Goal: Information Seeking & Learning: Check status

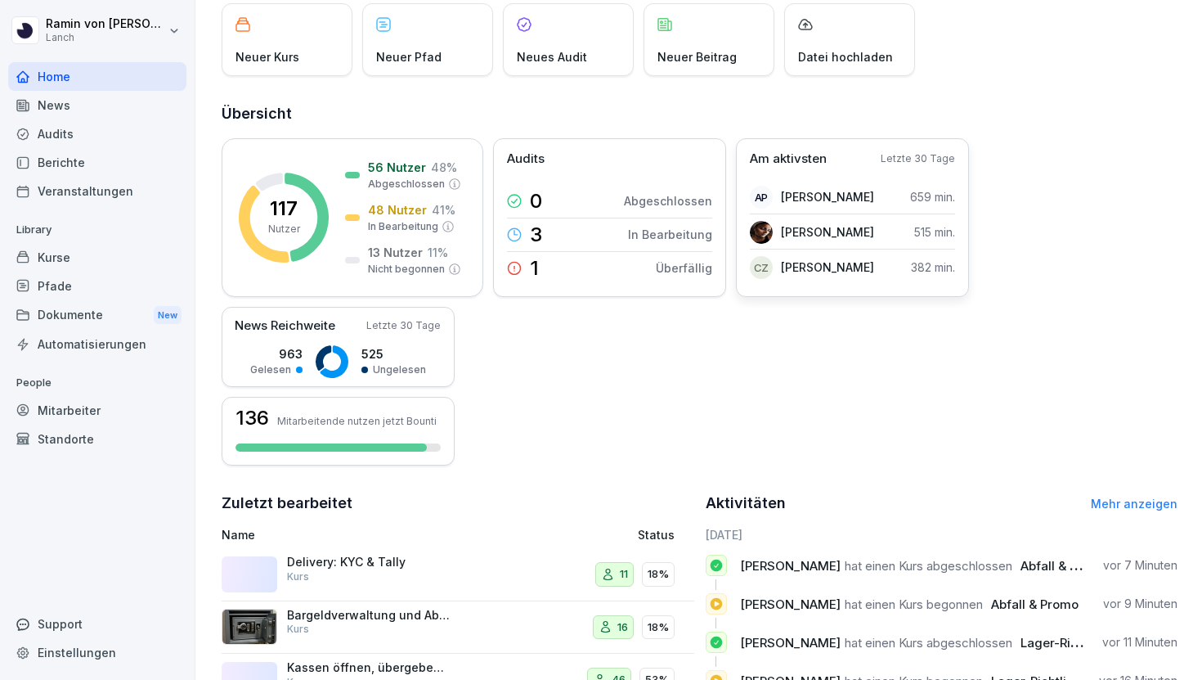
scroll to position [137, 0]
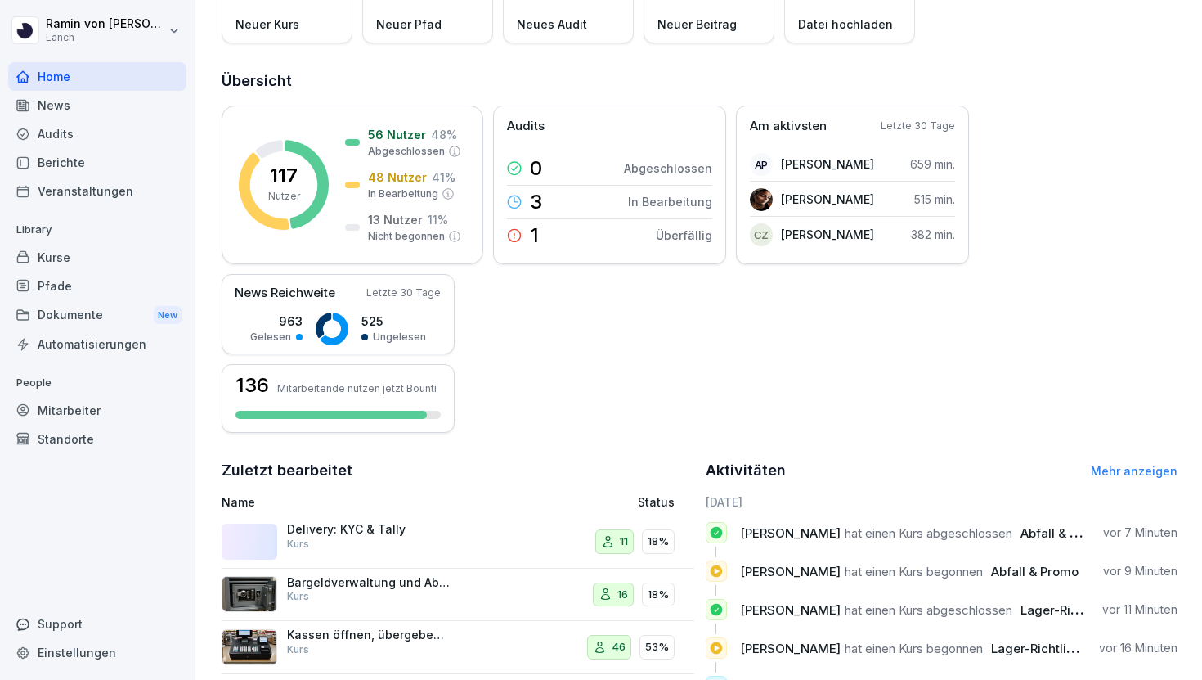
click at [390, 528] on p "Delivery: KYC & Tally" at bounding box center [369, 529] width 164 height 15
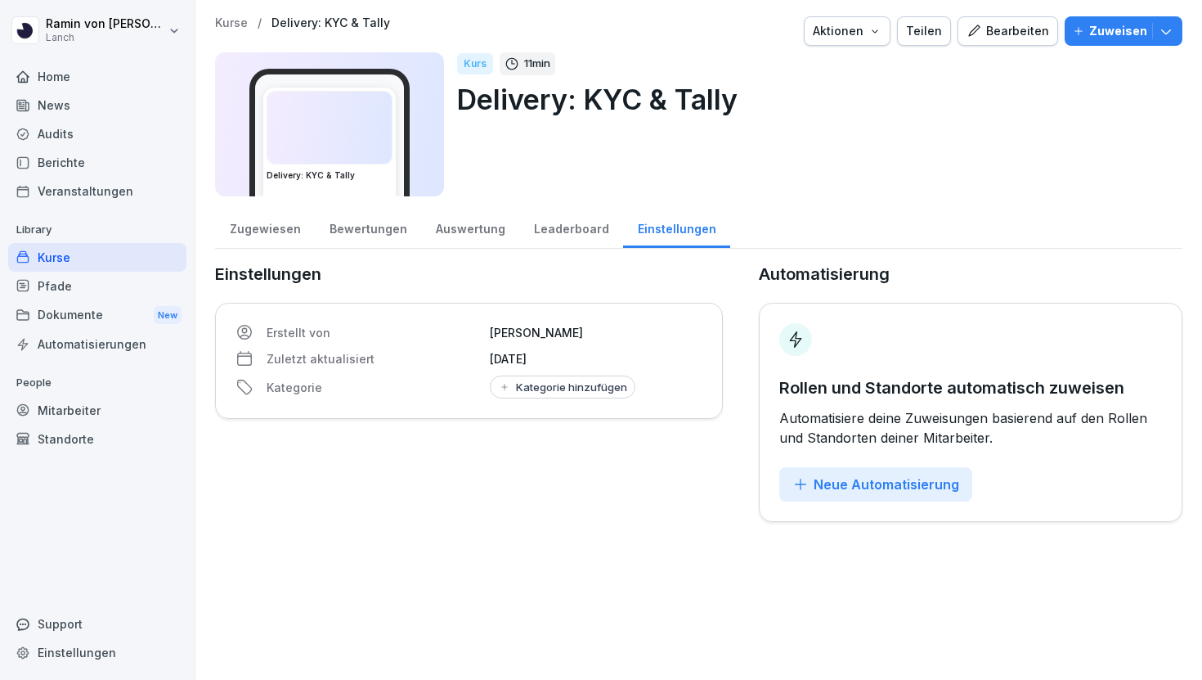
click at [476, 231] on div "Auswertung" at bounding box center [470, 227] width 98 height 42
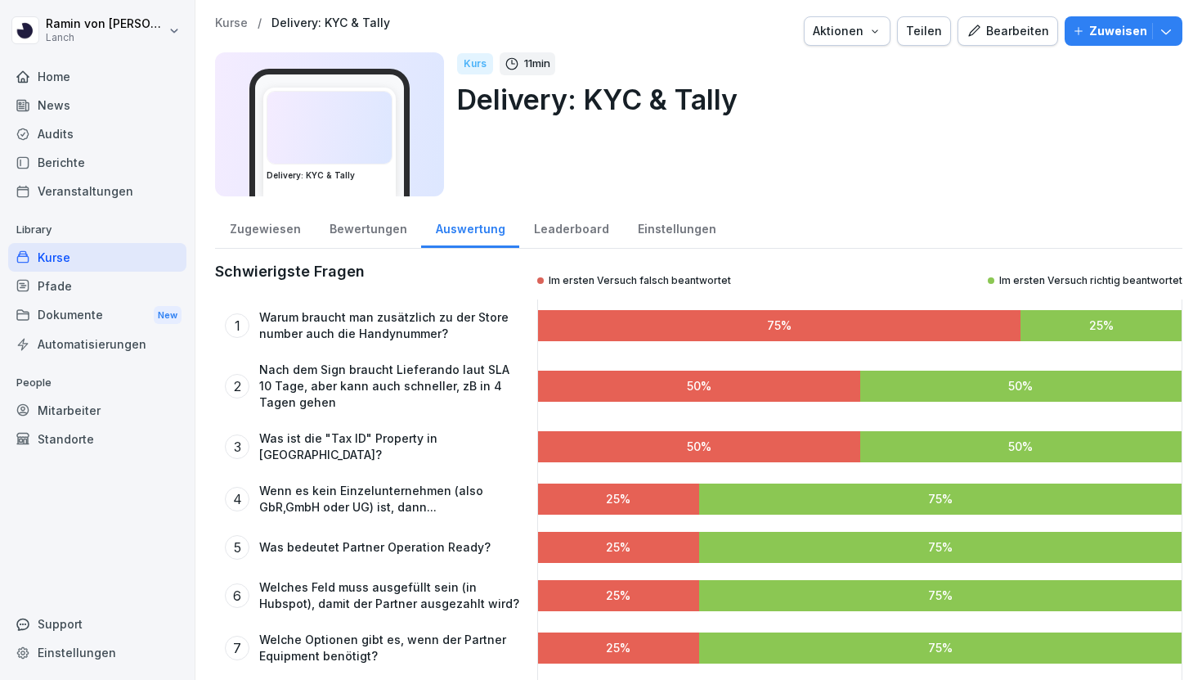
click at [252, 223] on div "Zugewiesen" at bounding box center [265, 227] width 100 height 42
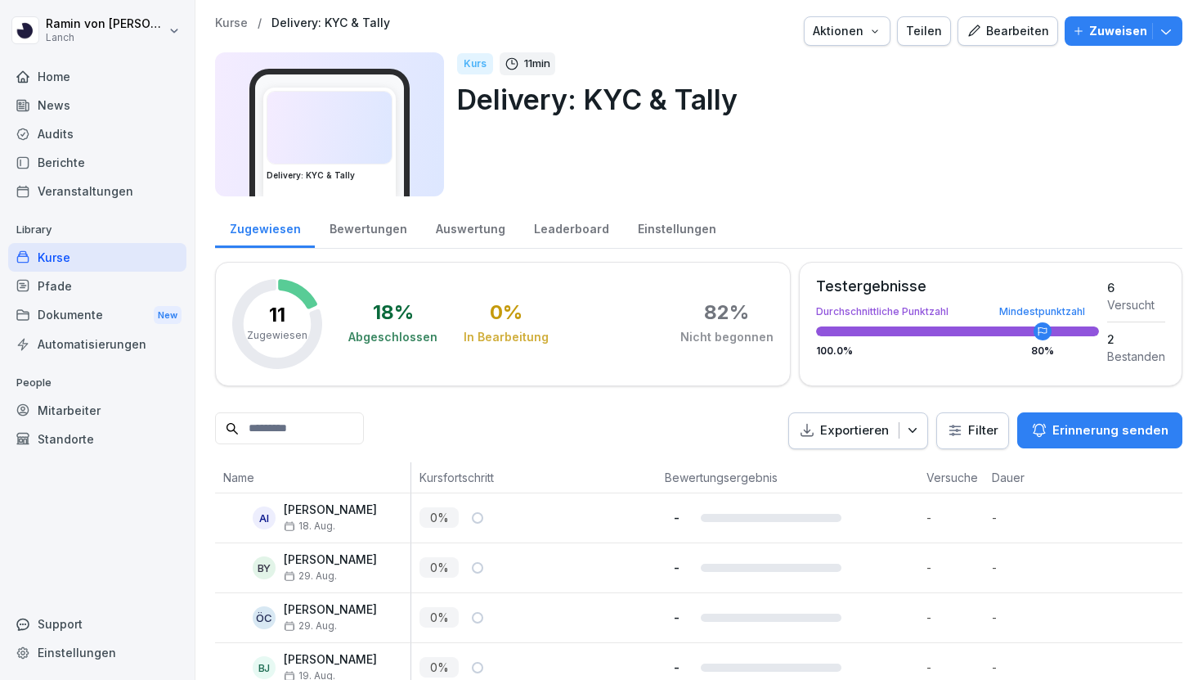
click at [377, 225] on div "Bewertungen" at bounding box center [368, 227] width 106 height 42
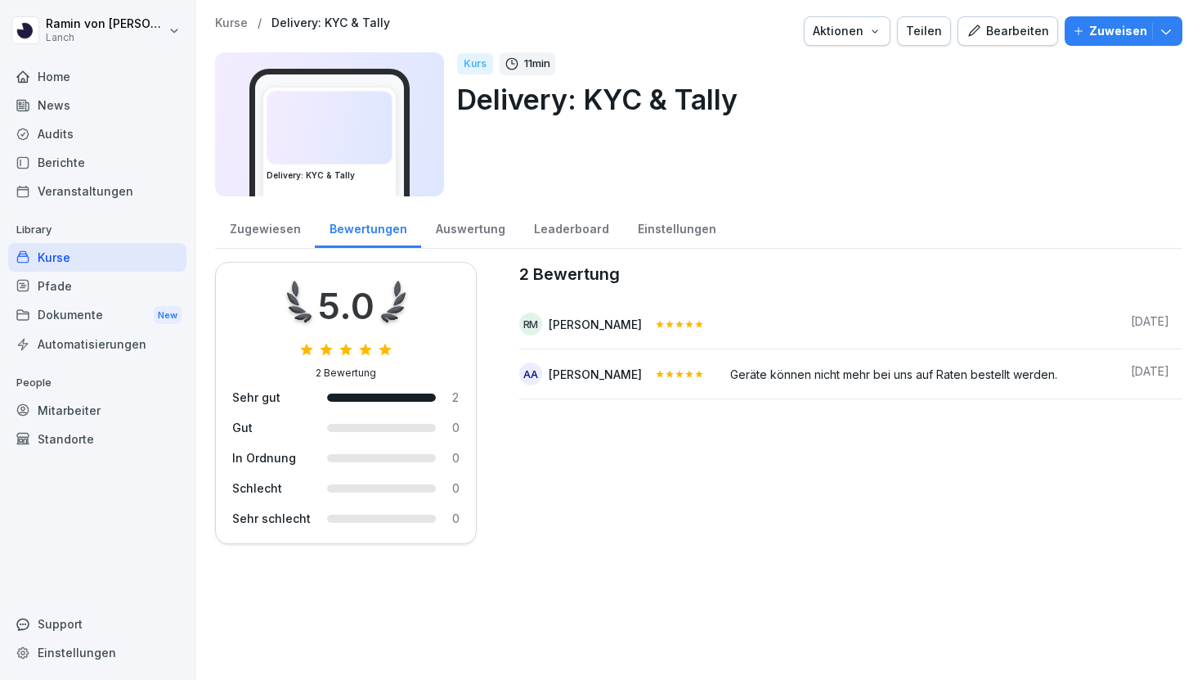
click at [259, 229] on div "Zugewiesen" at bounding box center [265, 227] width 100 height 42
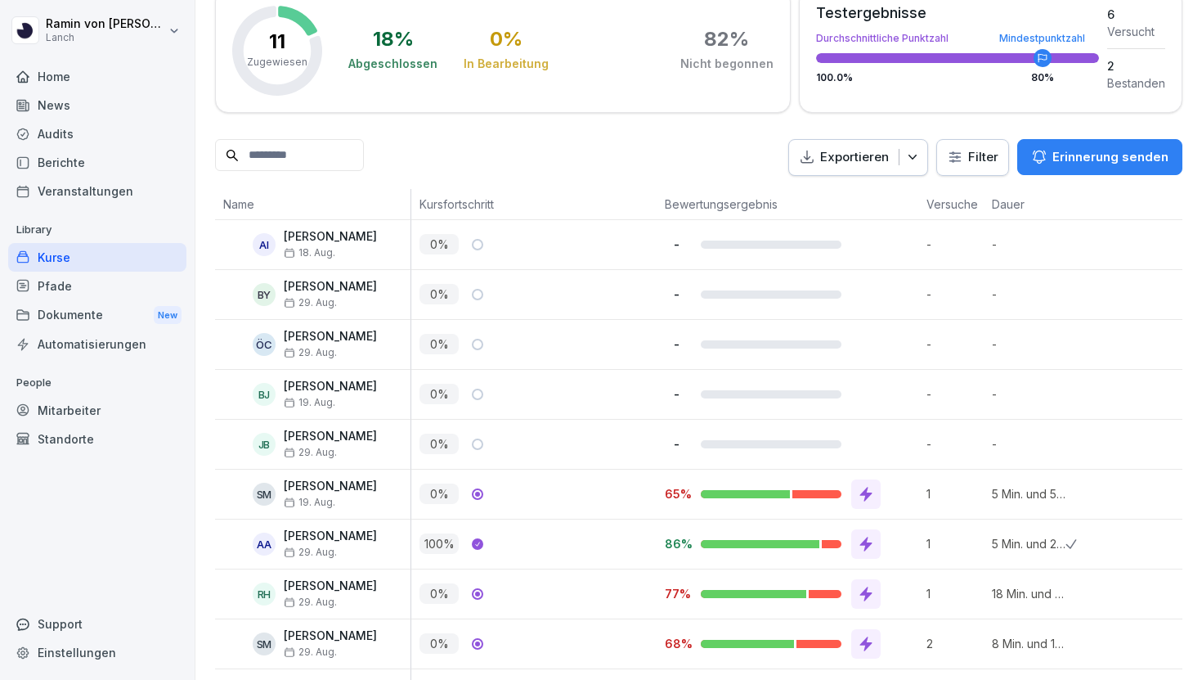
scroll to position [378, 0]
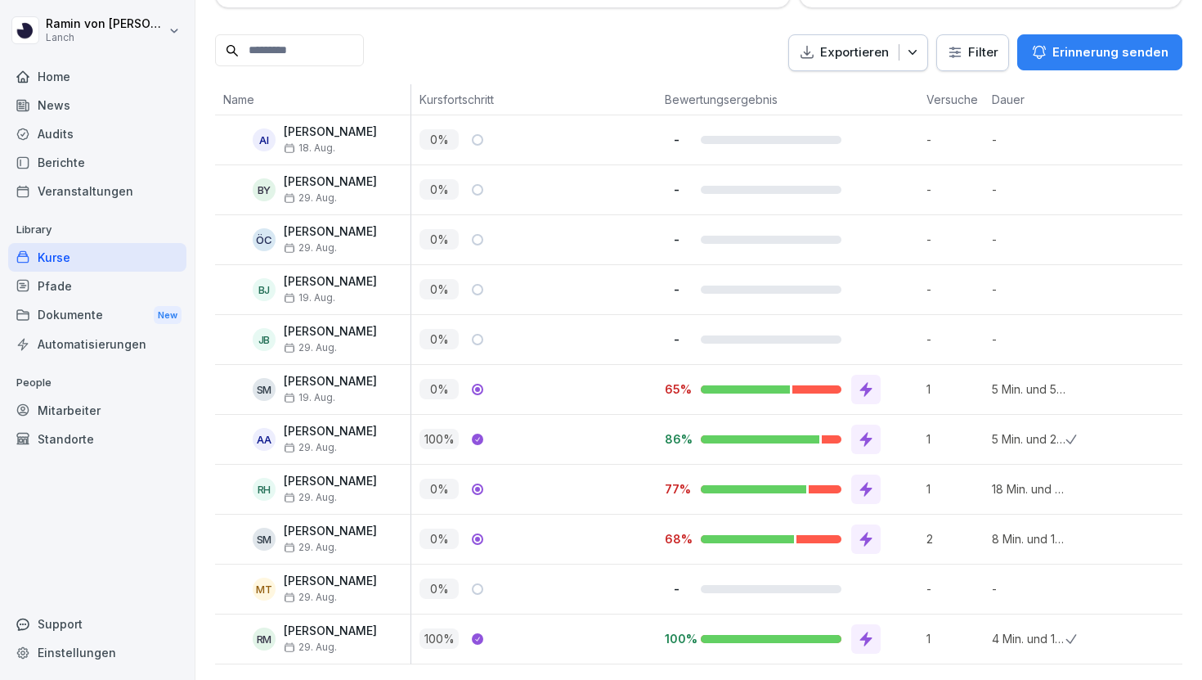
click at [870, 541] on icon at bounding box center [866, 539] width 16 height 16
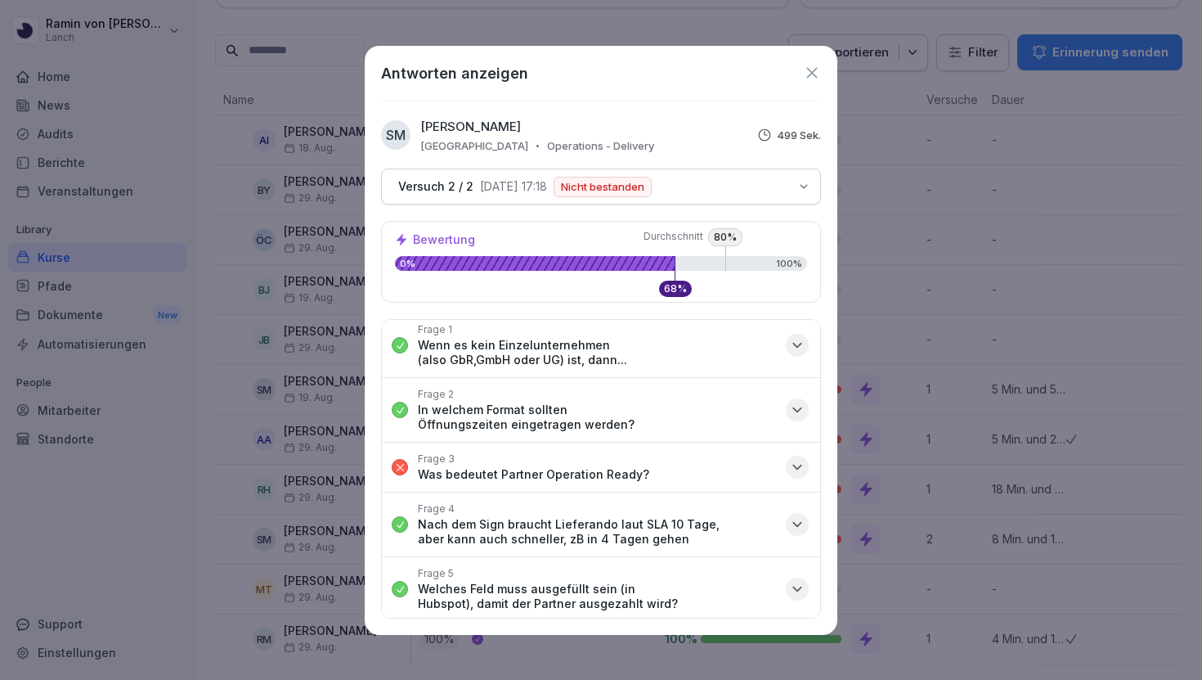
scroll to position [0, 0]
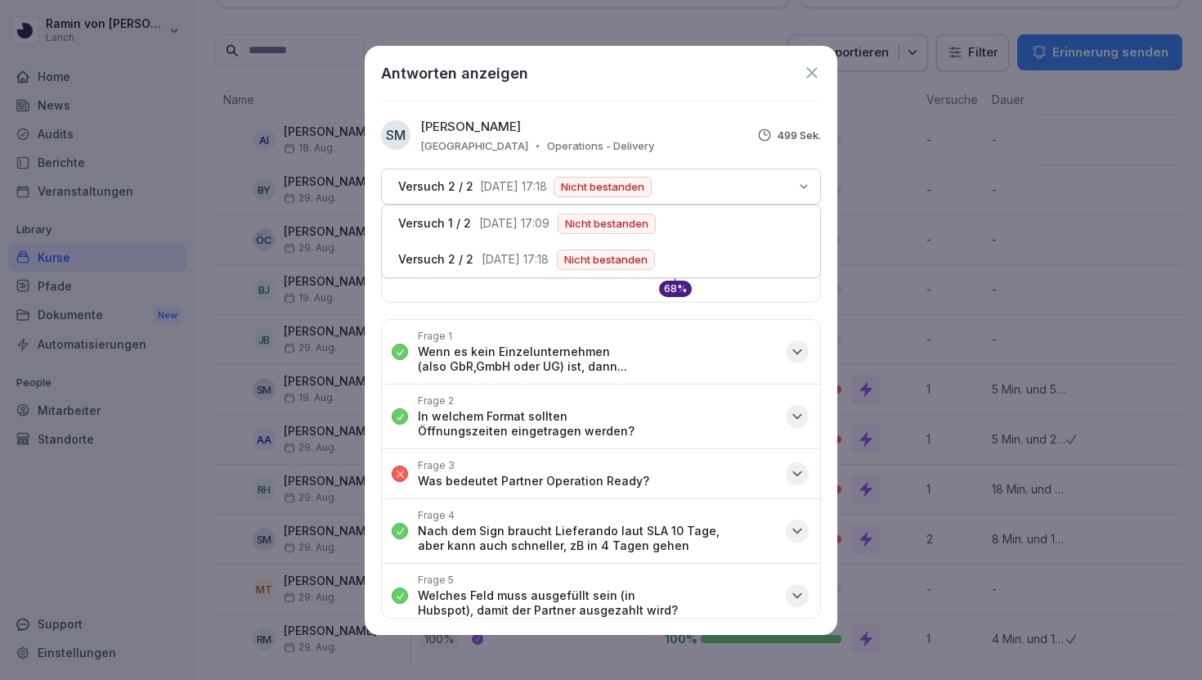
click at [805, 181] on icon "button" at bounding box center [803, 186] width 13 height 13
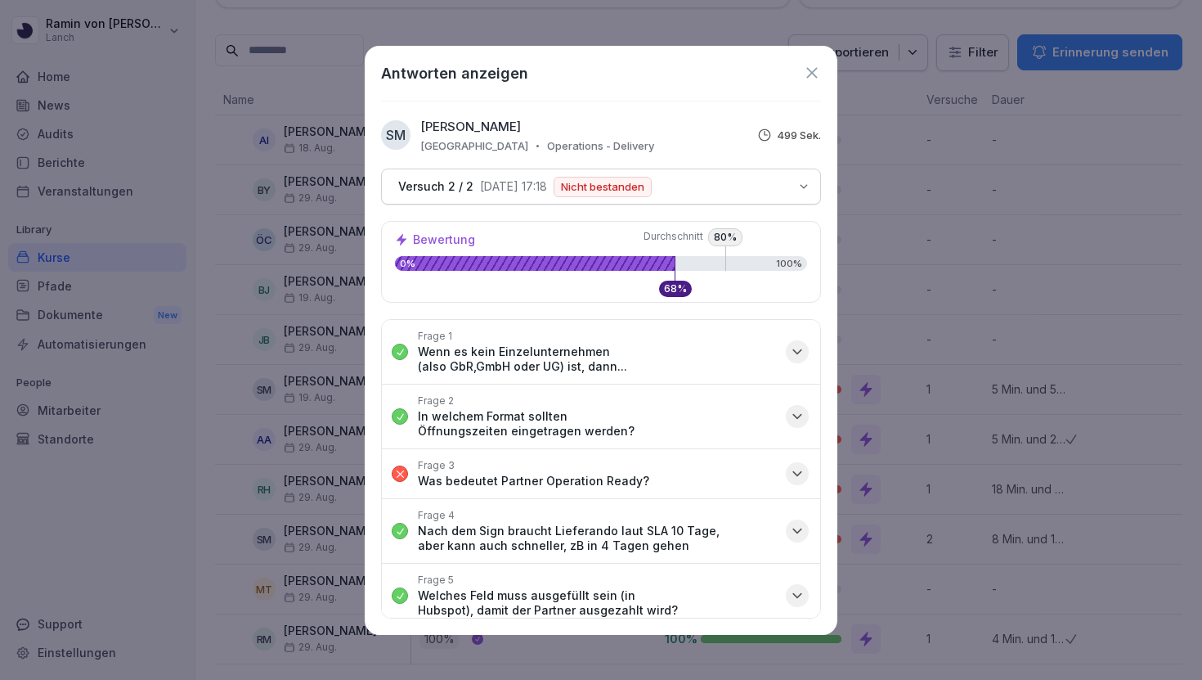
click at [804, 70] on icon at bounding box center [812, 73] width 18 height 18
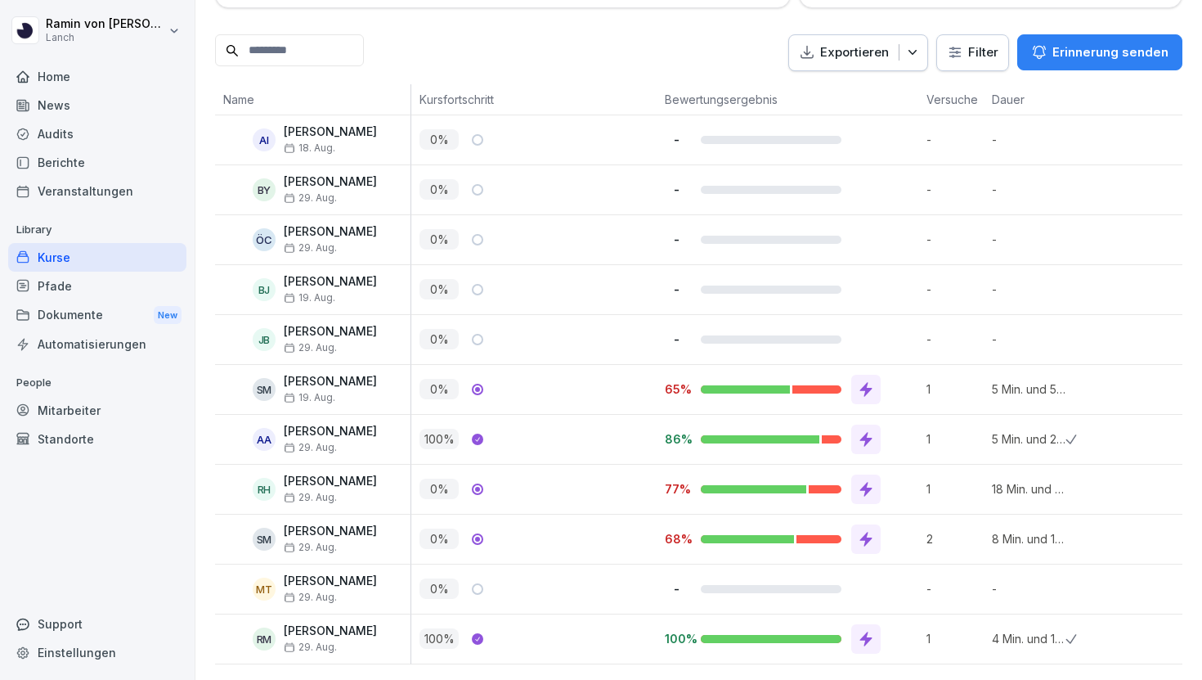
click at [855, 541] on div at bounding box center [865, 538] width 29 height 29
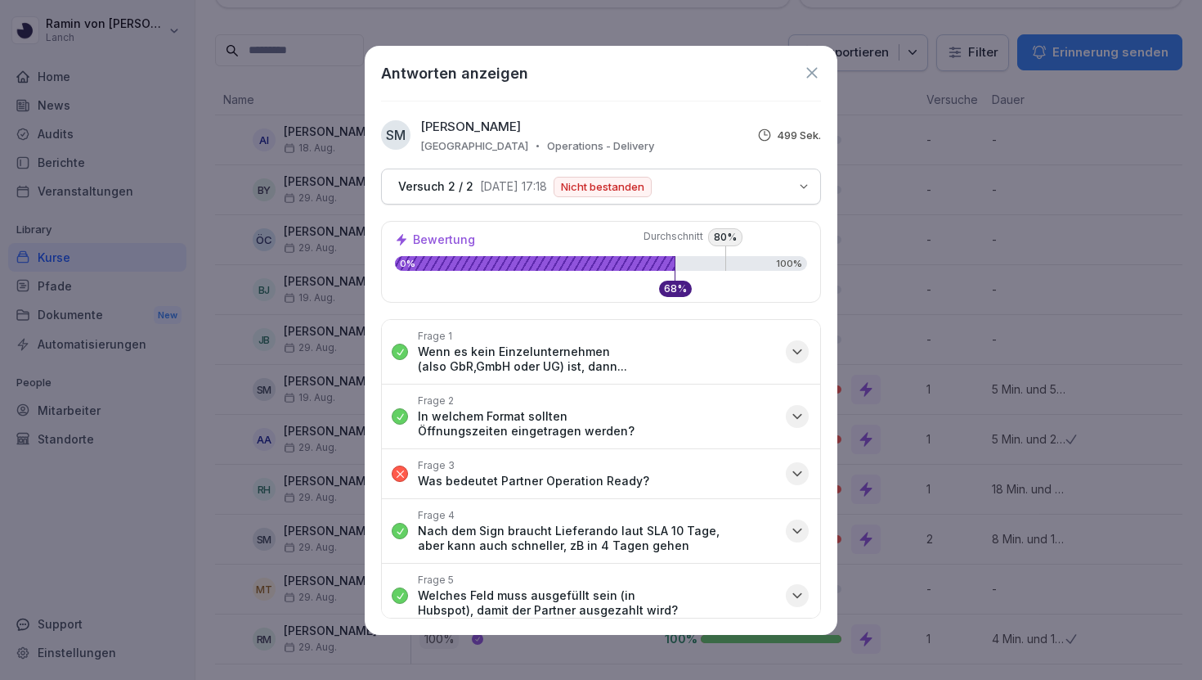
scroll to position [60, 0]
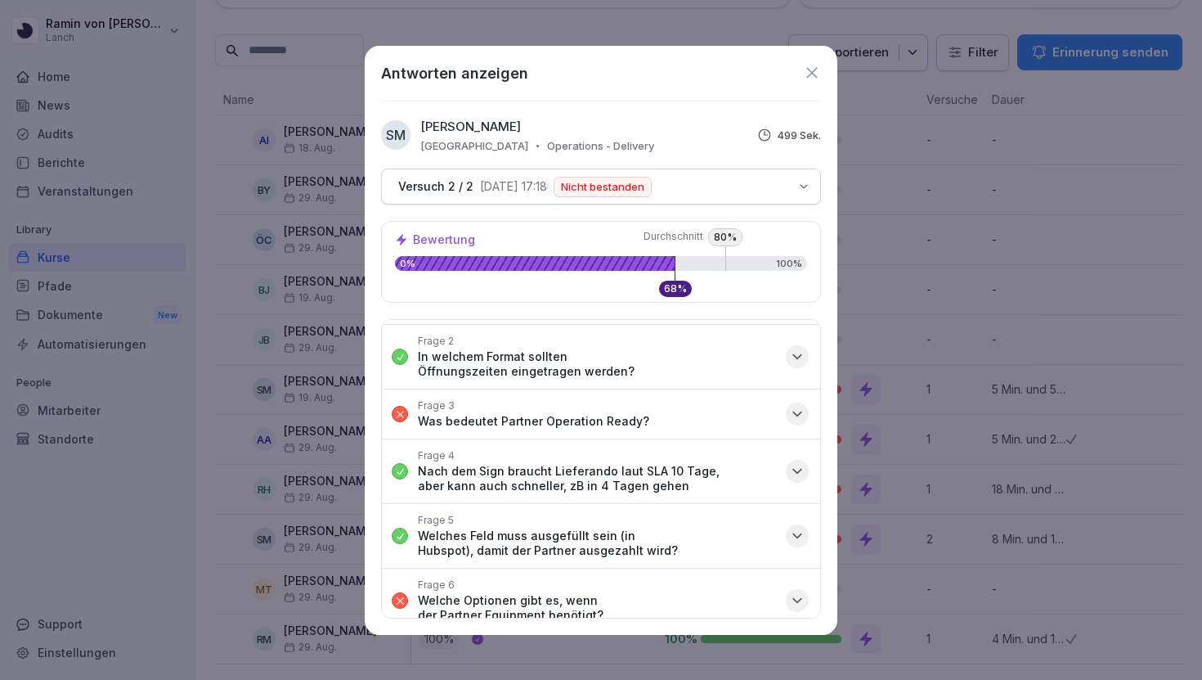
click at [799, 406] on icon "button" at bounding box center [797, 414] width 16 height 16
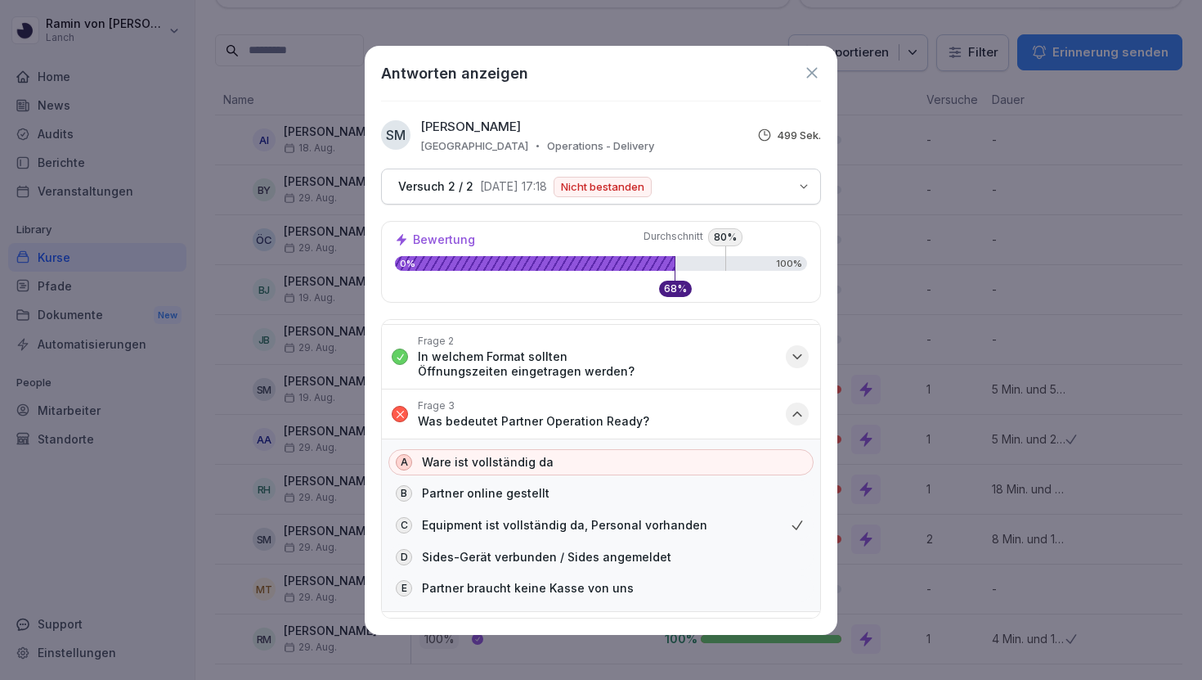
click at [799, 406] on icon "button" at bounding box center [797, 414] width 16 height 16
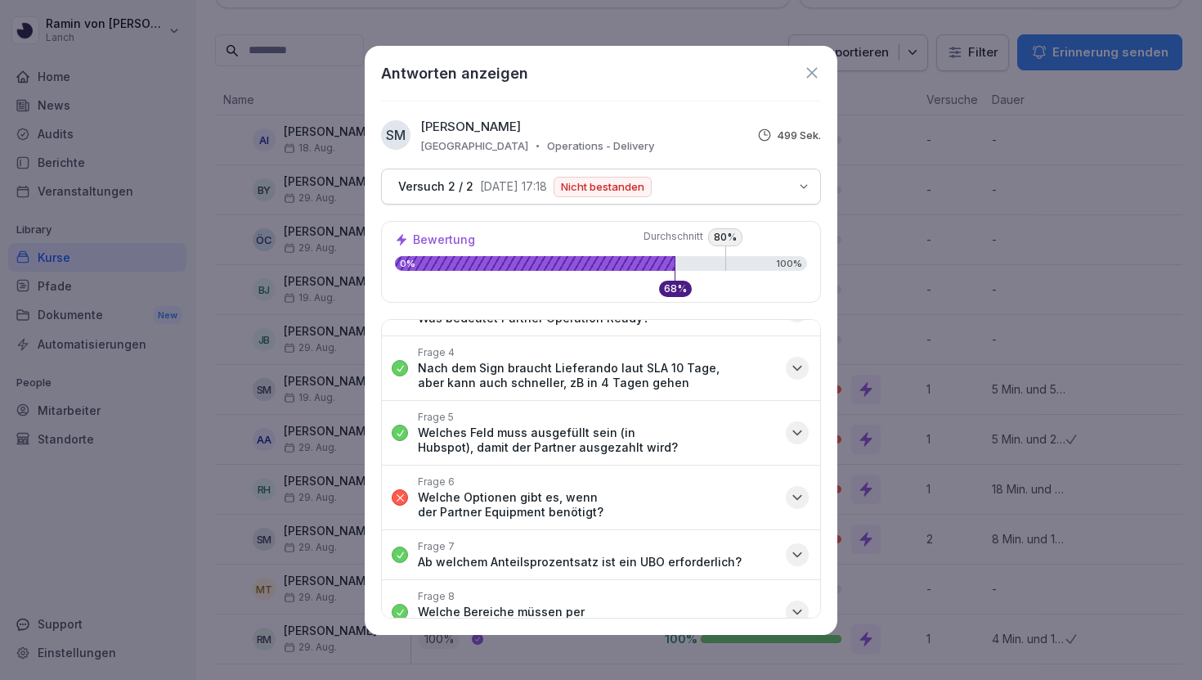
scroll to position [164, 0]
click at [795, 488] on icon "button" at bounding box center [797, 496] width 16 height 16
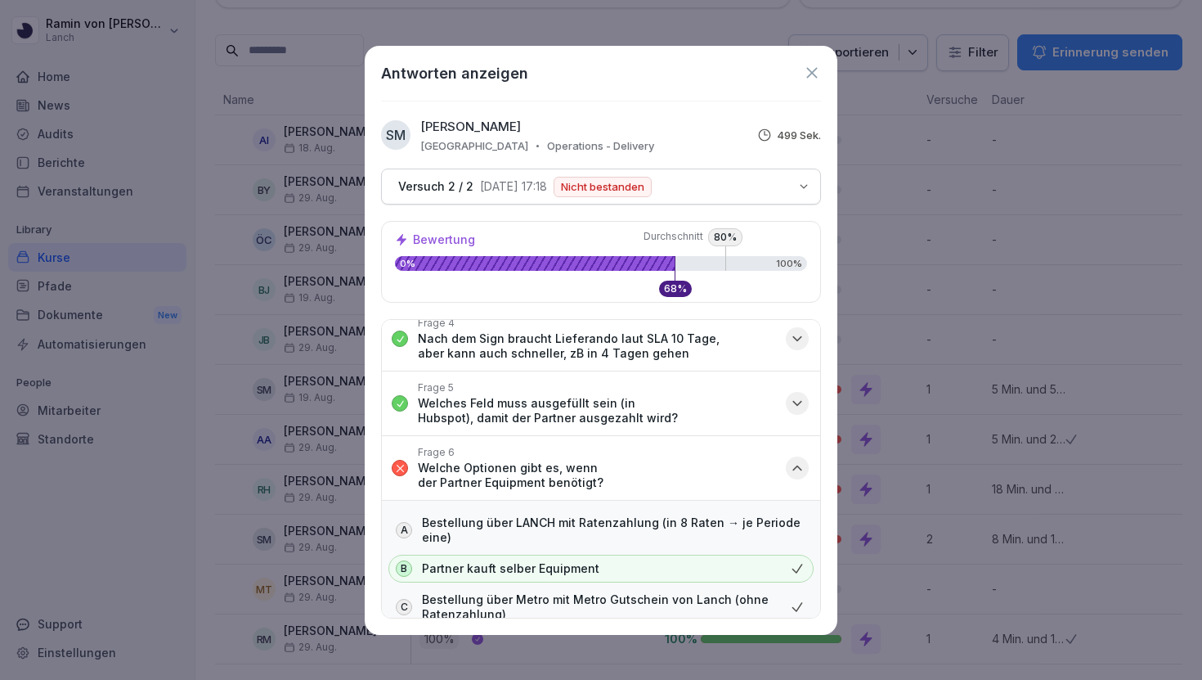
scroll to position [199, 0]
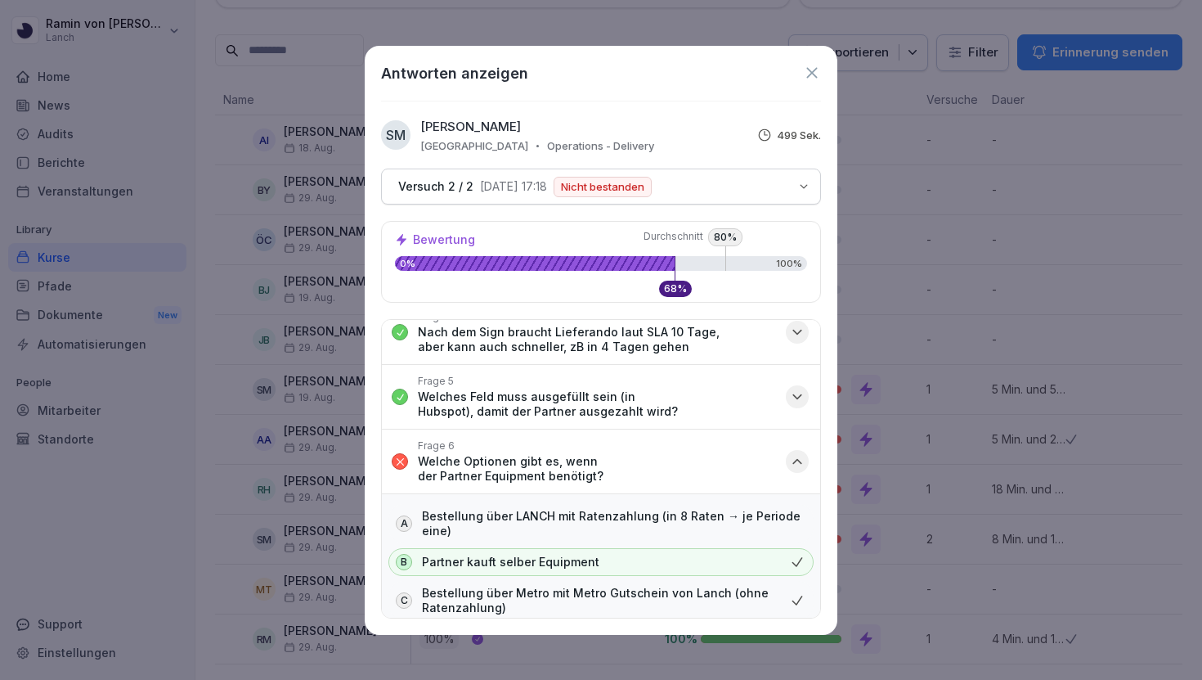
click at [797, 450] on div "button" at bounding box center [797, 461] width 23 height 23
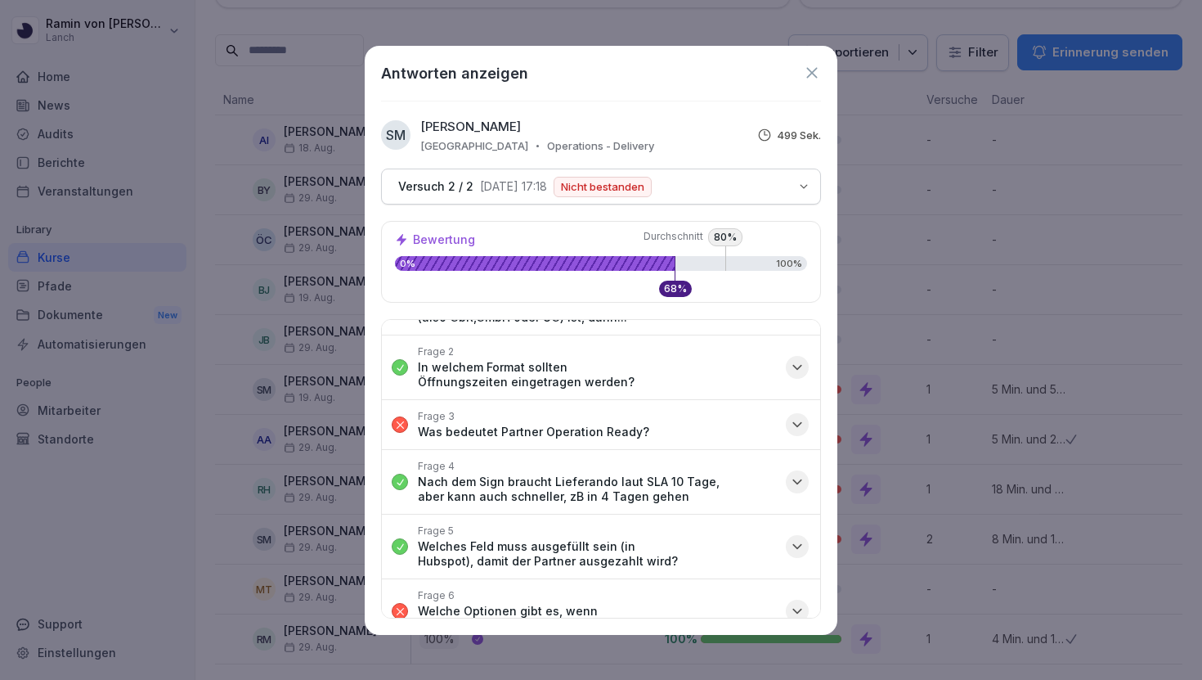
scroll to position [43, 0]
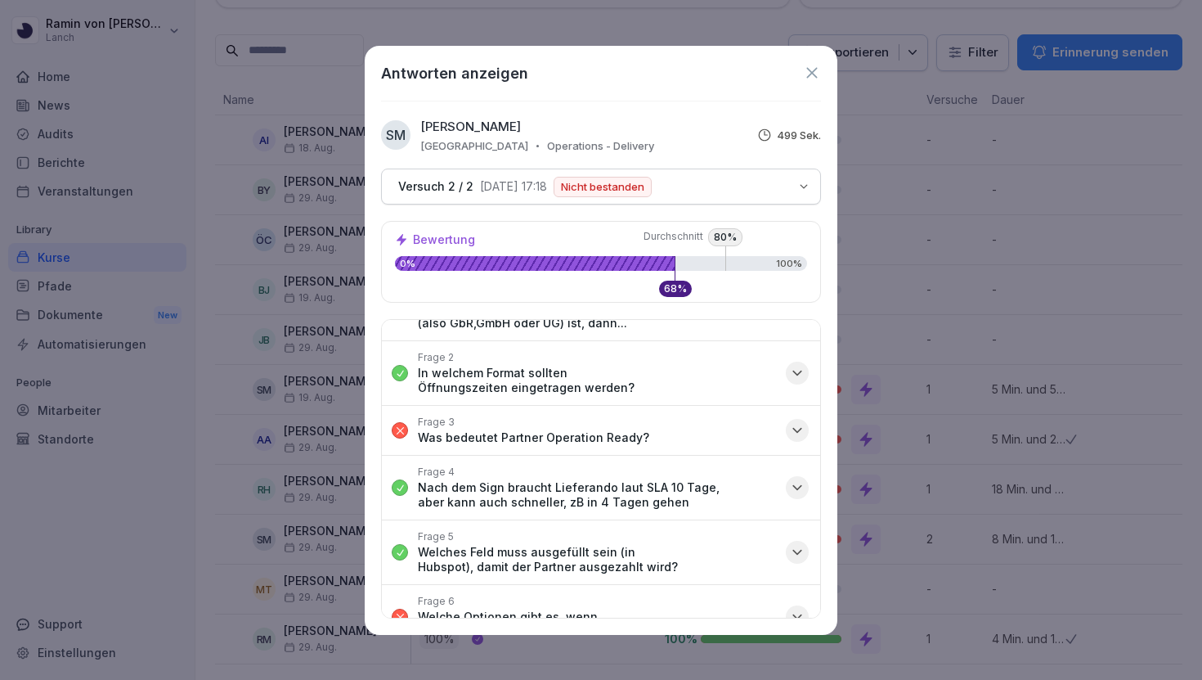
click at [801, 422] on icon "button" at bounding box center [797, 430] width 16 height 16
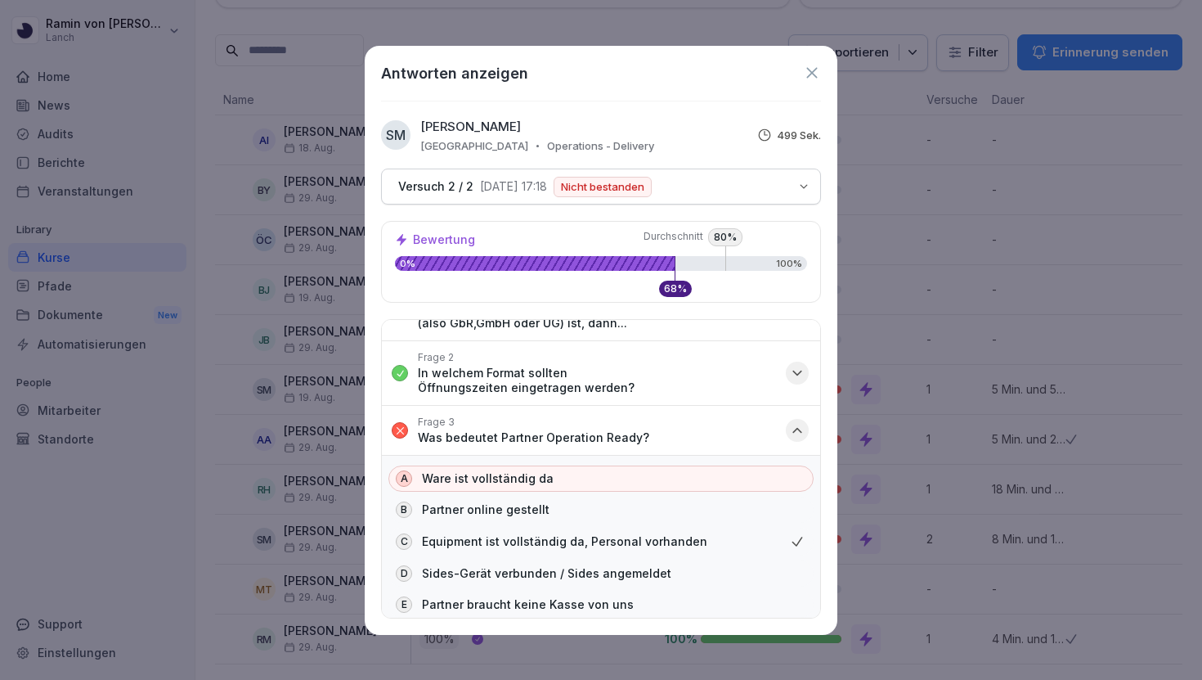
scroll to position [43, 0]
click at [801, 423] on icon "button" at bounding box center [797, 431] width 16 height 16
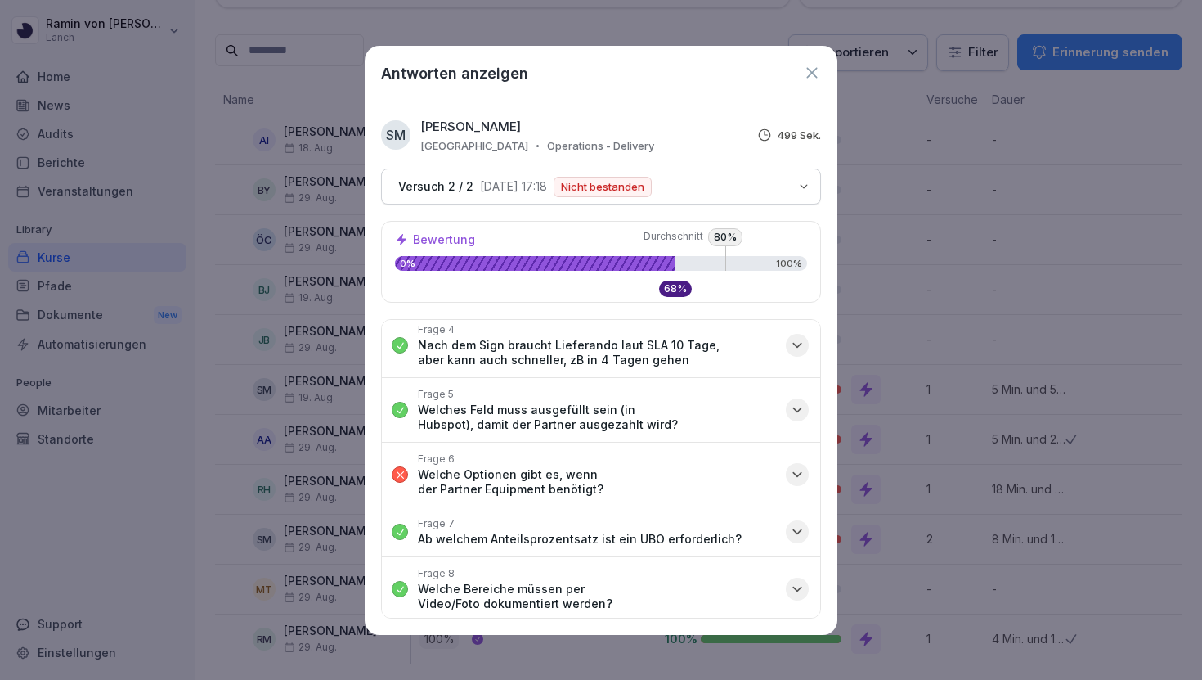
scroll to position [216, 0]
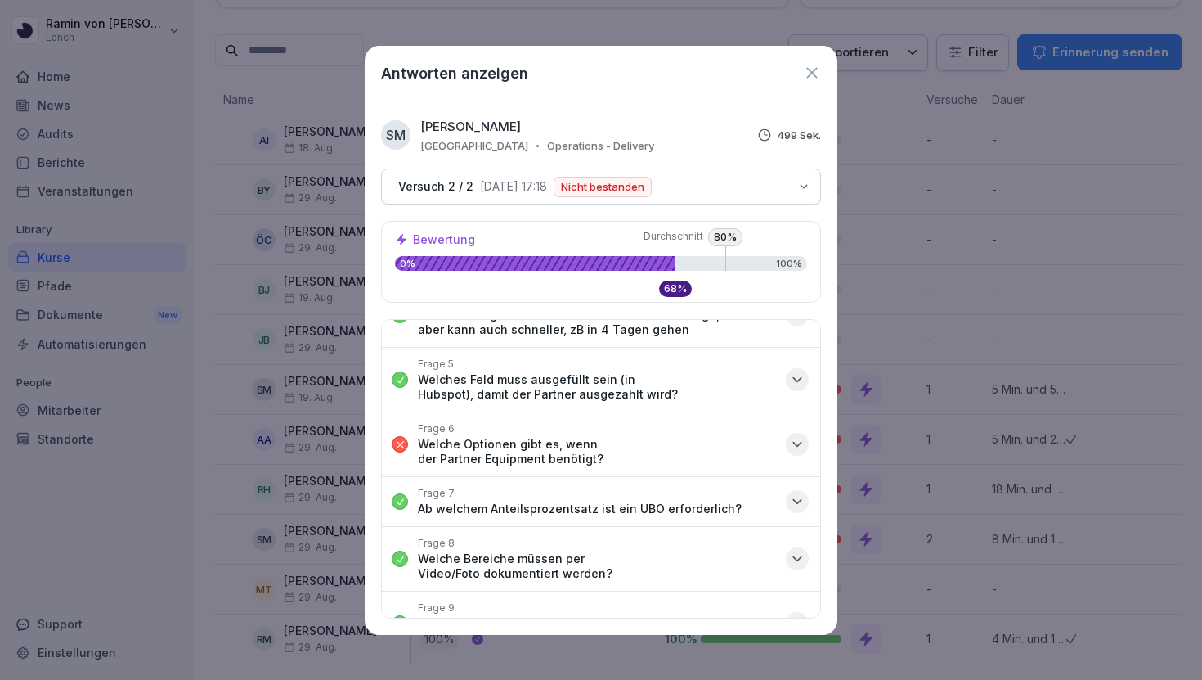
click at [798, 433] on div "button" at bounding box center [797, 444] width 23 height 23
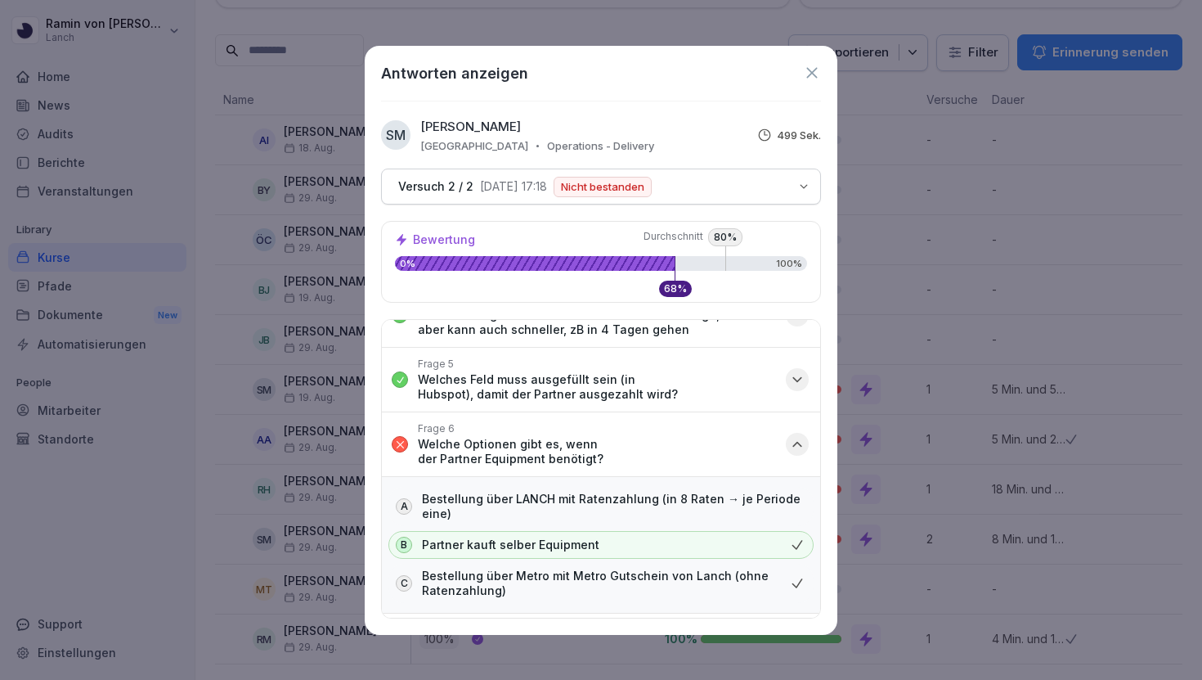
click at [798, 436] on icon "button" at bounding box center [797, 444] width 16 height 16
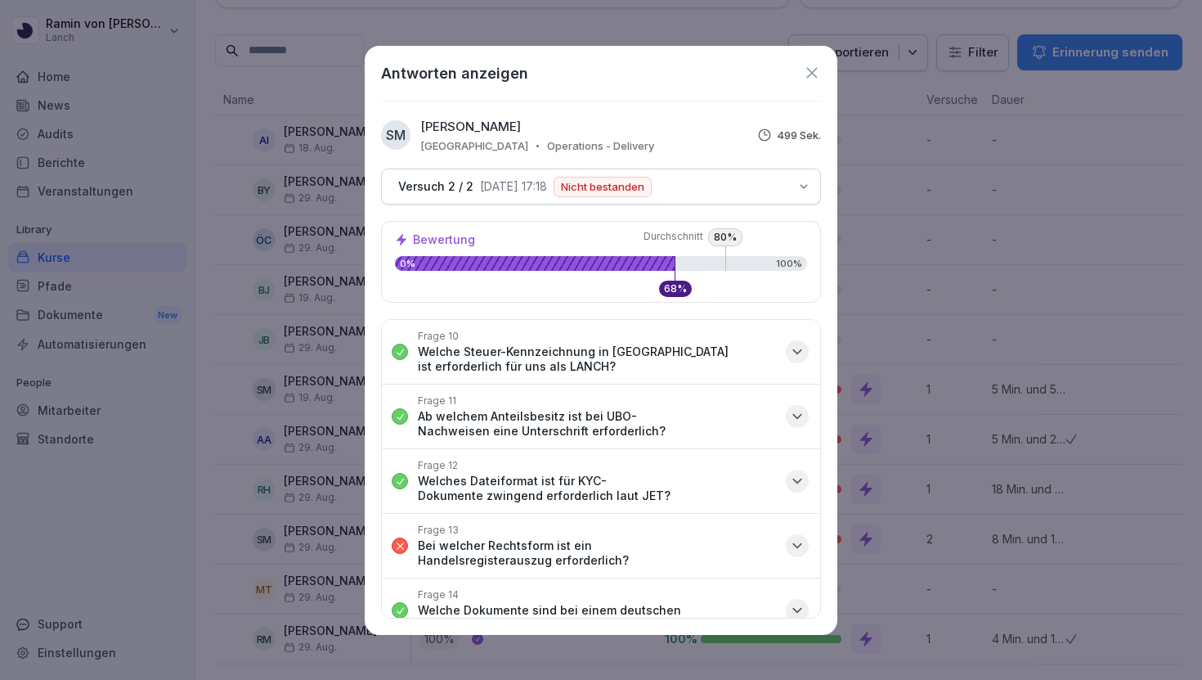
scroll to position [551, 0]
click at [793, 545] on icon "button" at bounding box center [797, 547] width 8 height 4
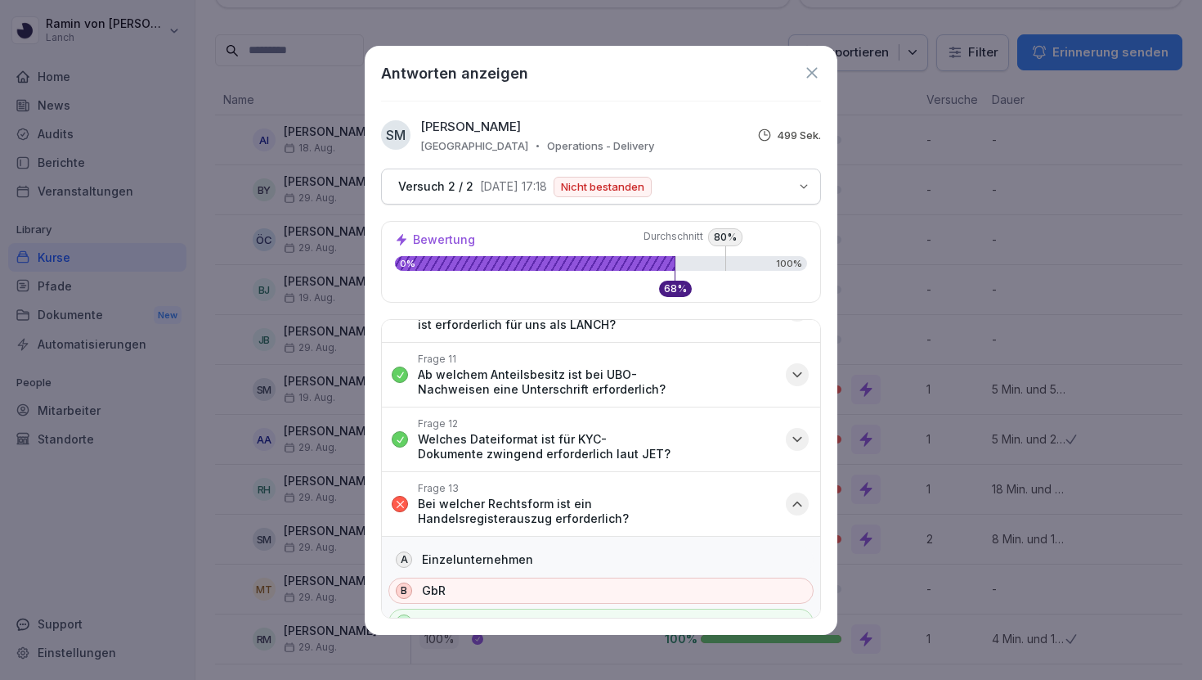
scroll to position [599, 0]
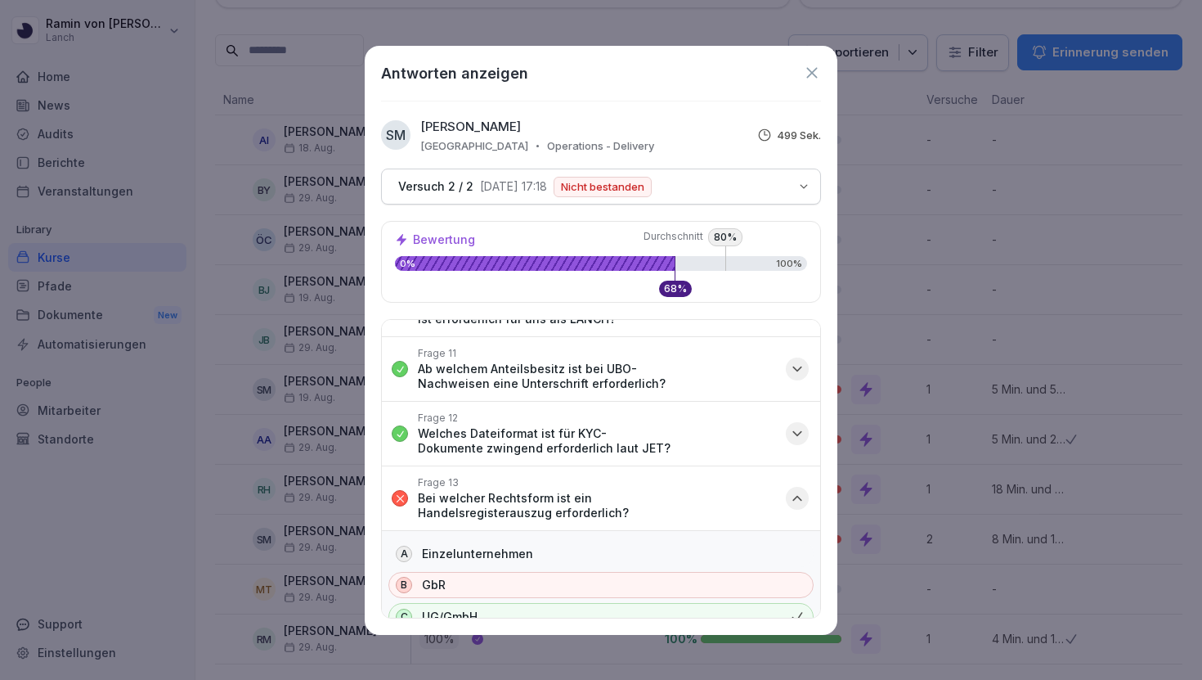
click at [792, 490] on icon "button" at bounding box center [797, 498] width 16 height 16
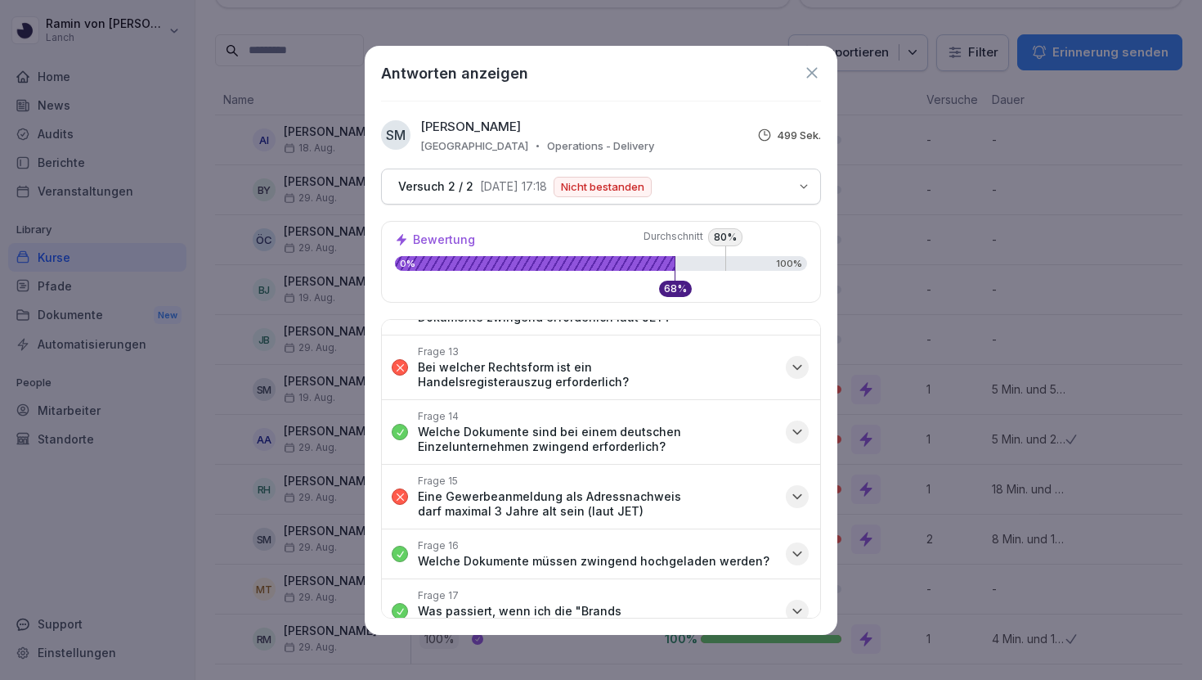
scroll to position [730, 0]
click at [795, 489] on icon "button" at bounding box center [797, 497] width 16 height 16
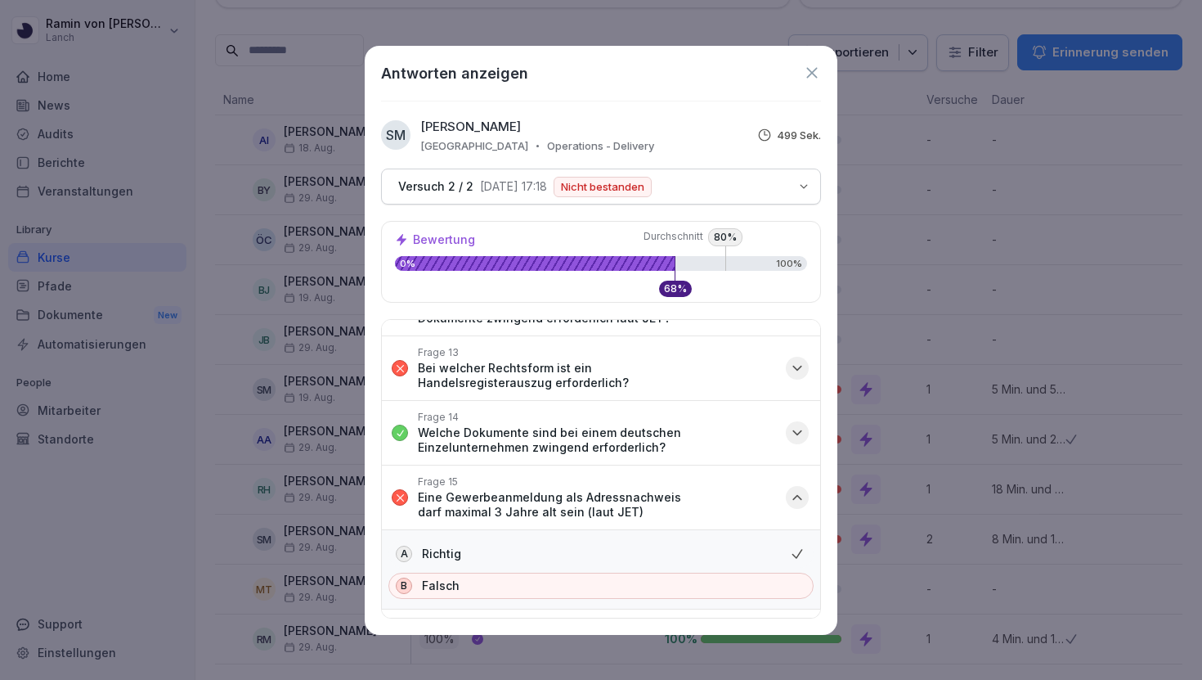
scroll to position [788, 0]
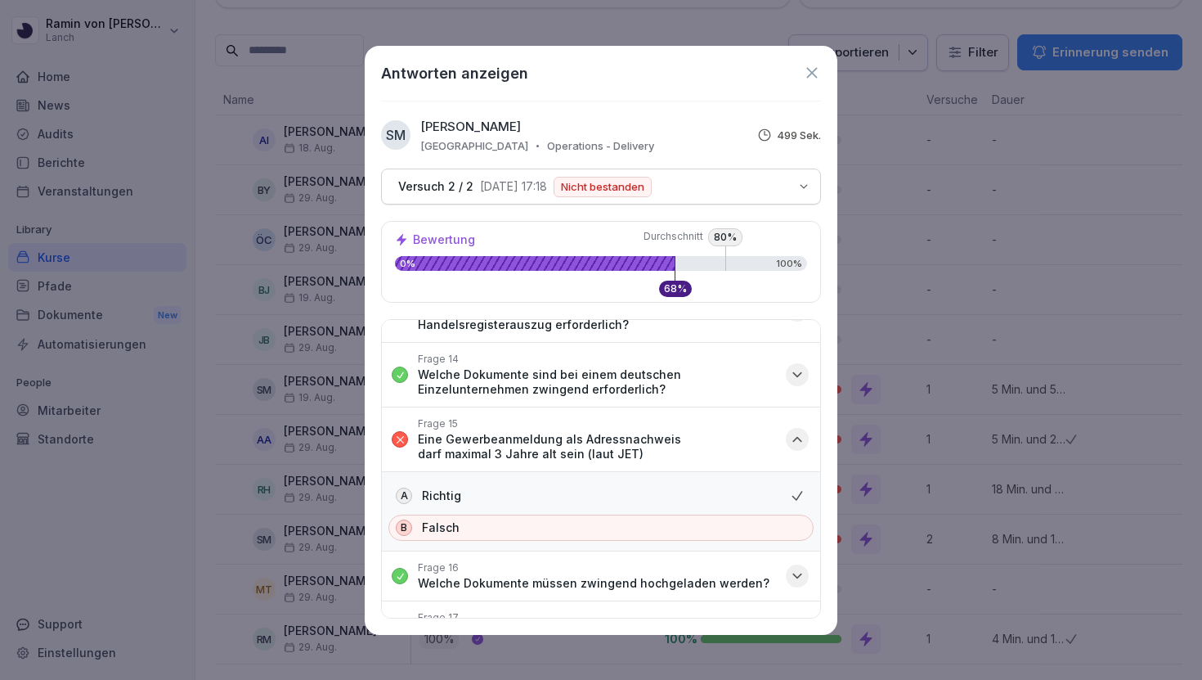
click at [798, 431] on icon "button" at bounding box center [797, 439] width 16 height 16
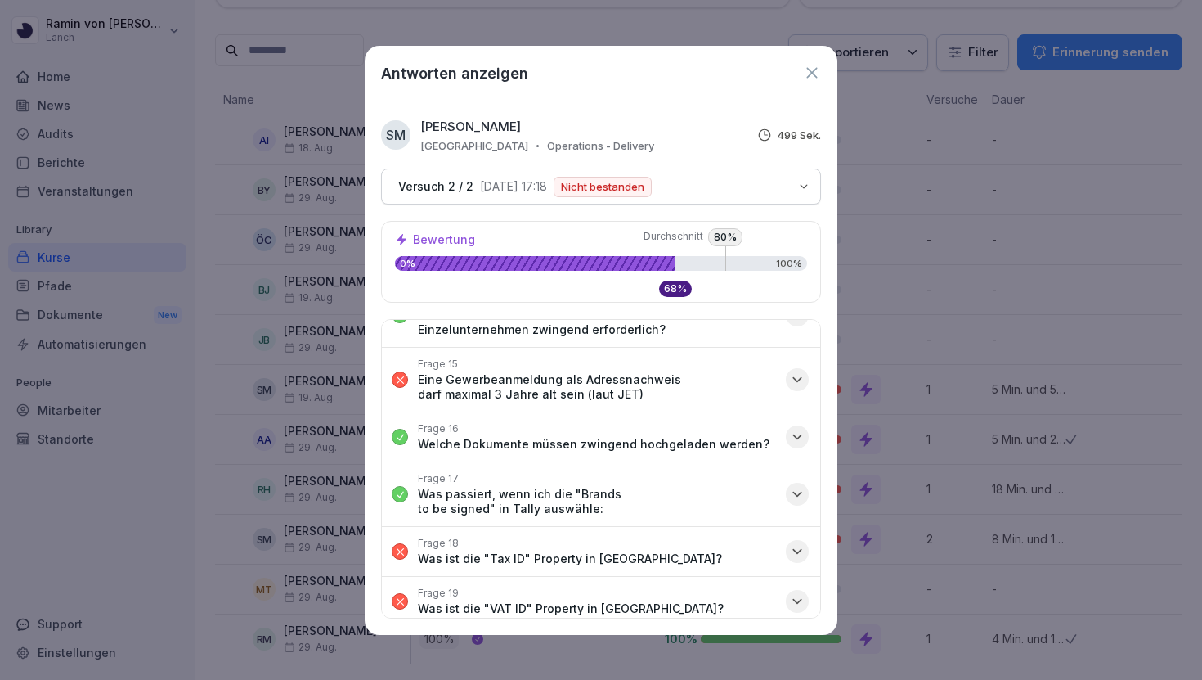
scroll to position [849, 0]
click at [794, 541] on icon "button" at bounding box center [797, 549] width 16 height 16
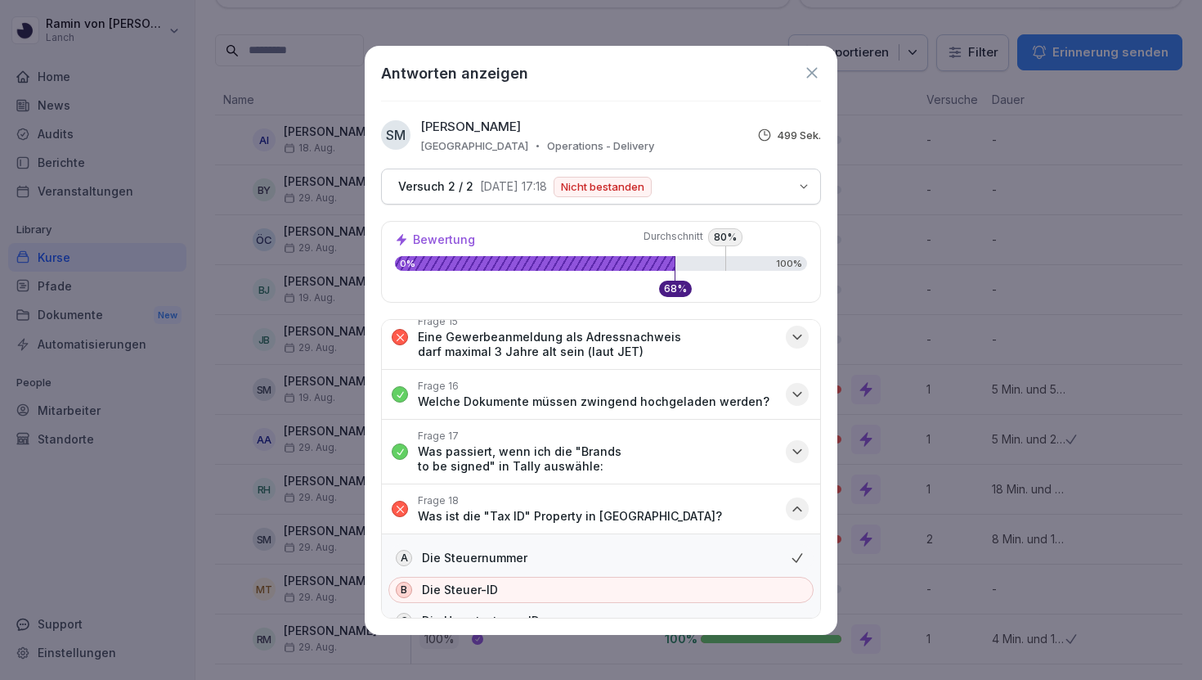
scroll to position [897, 0]
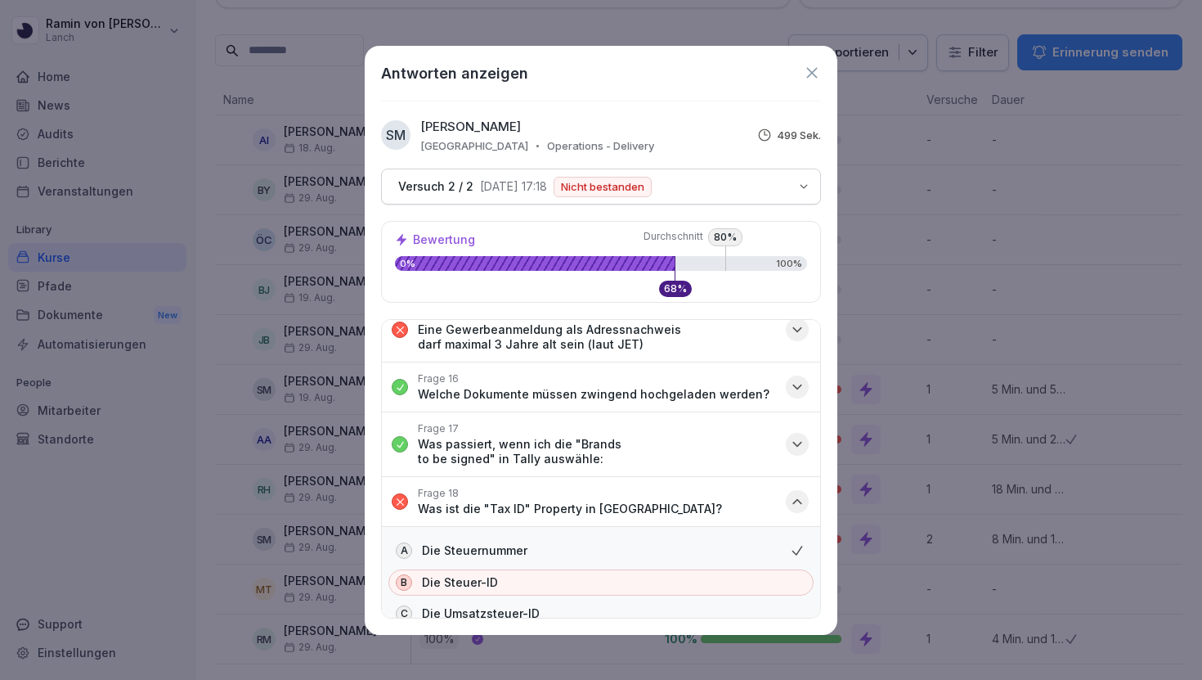
click at [796, 493] on icon "button" at bounding box center [797, 501] width 16 height 16
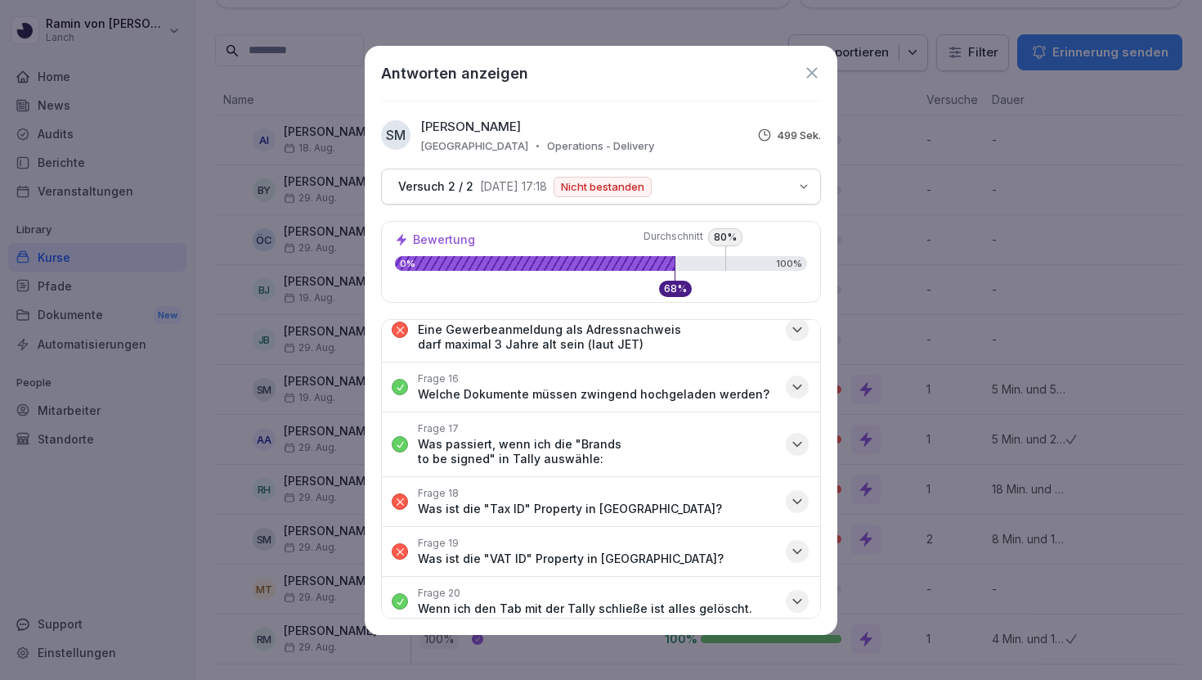
click at [796, 493] on icon "button" at bounding box center [797, 501] width 16 height 16
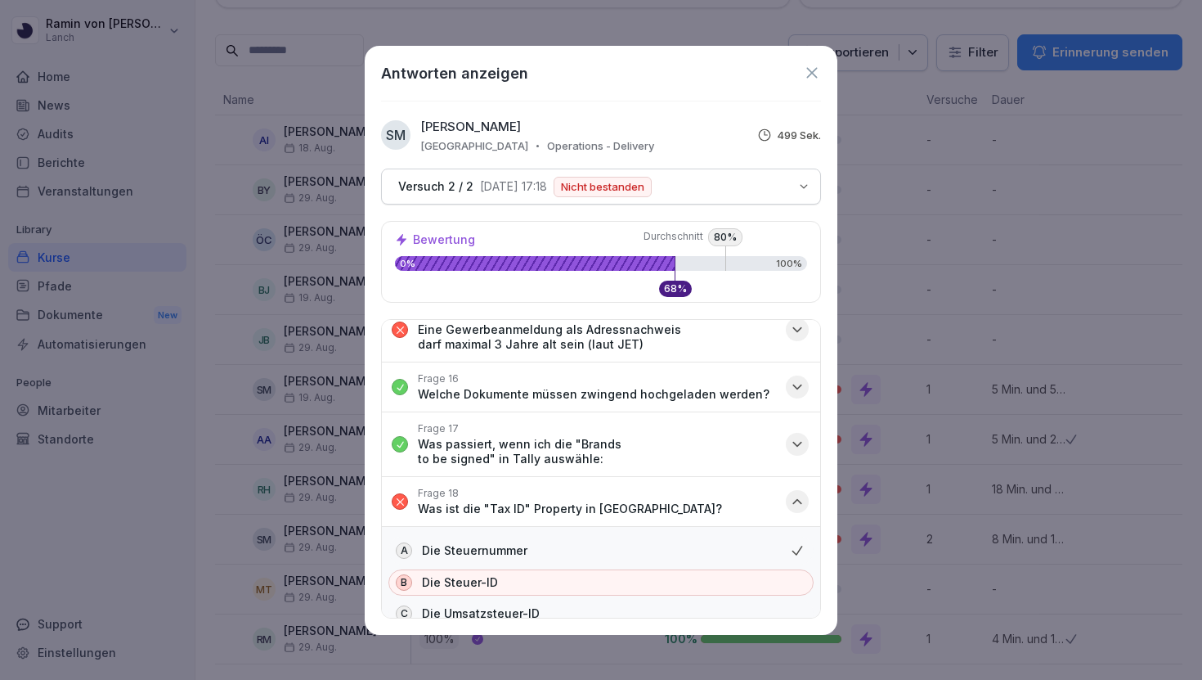
click at [796, 493] on icon "button" at bounding box center [797, 501] width 16 height 16
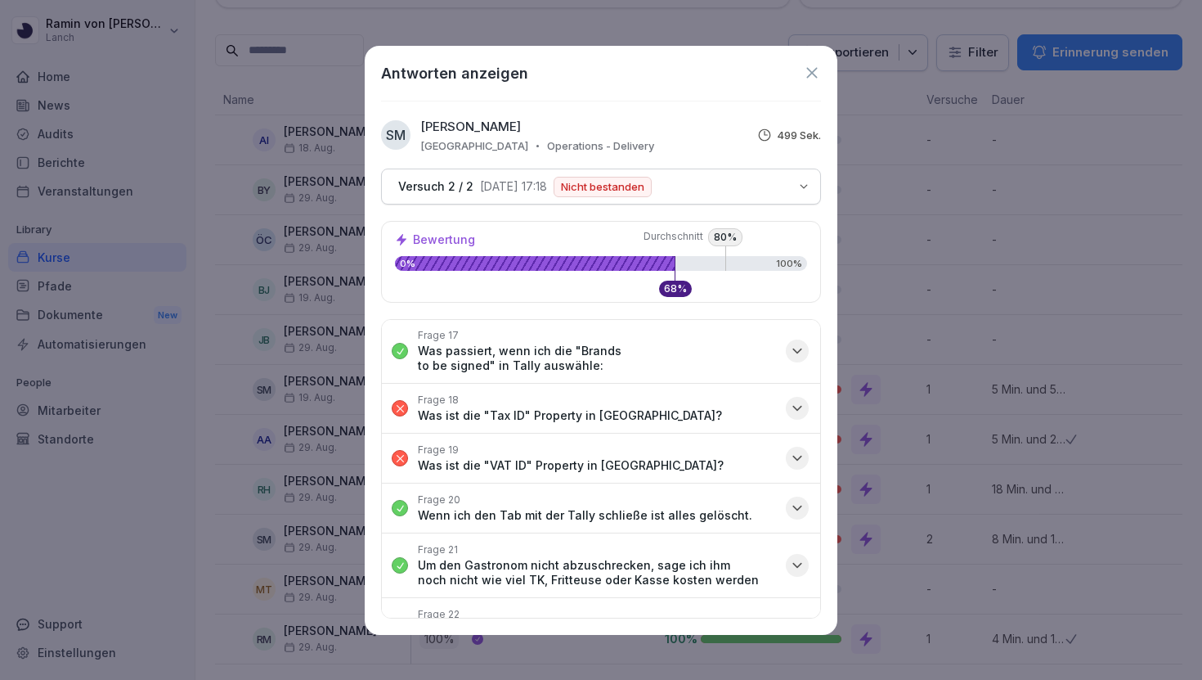
scroll to position [990, 0]
click at [814, 77] on icon at bounding box center [812, 73] width 18 height 18
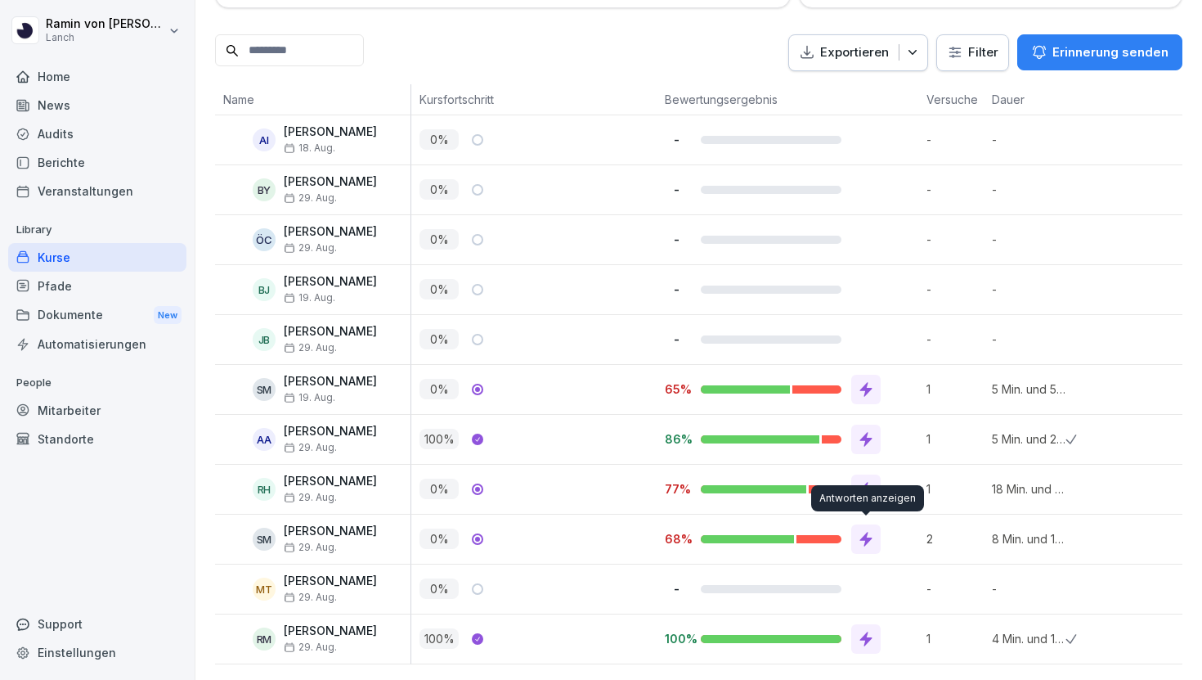
click at [868, 528] on div at bounding box center [865, 538] width 29 height 29
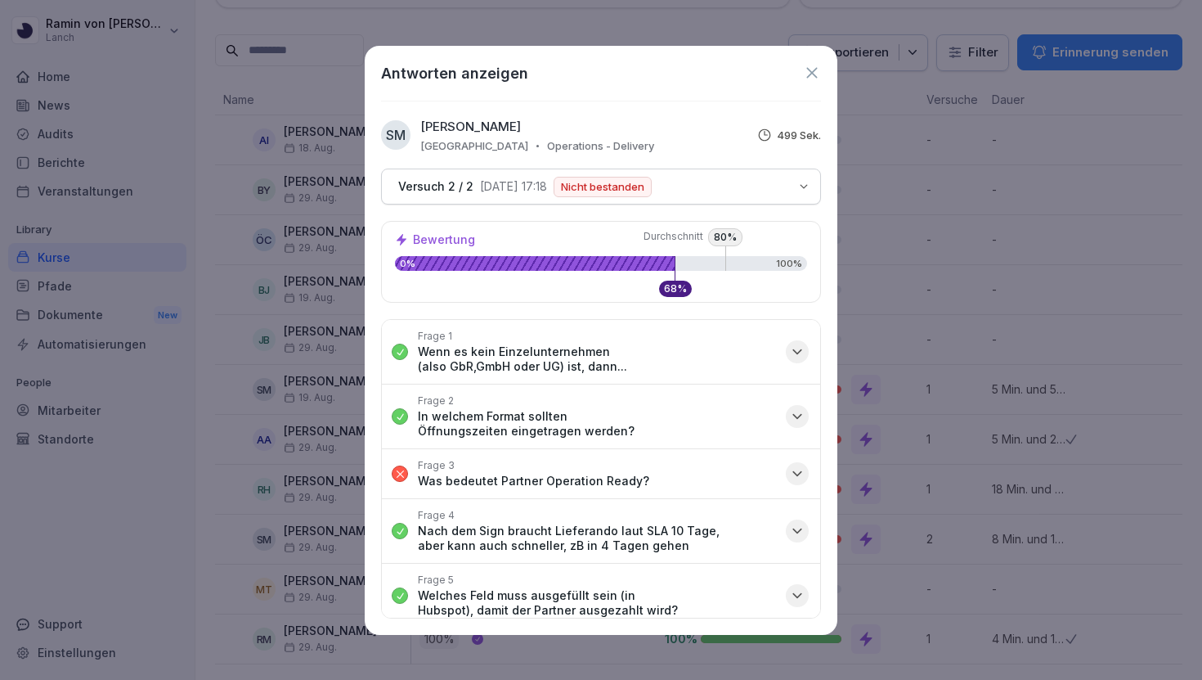
click at [679, 182] on div "Versuch 2 / 2 [DATE] 17:18 Nicht bestanden" at bounding box center [590, 187] width 397 height 20
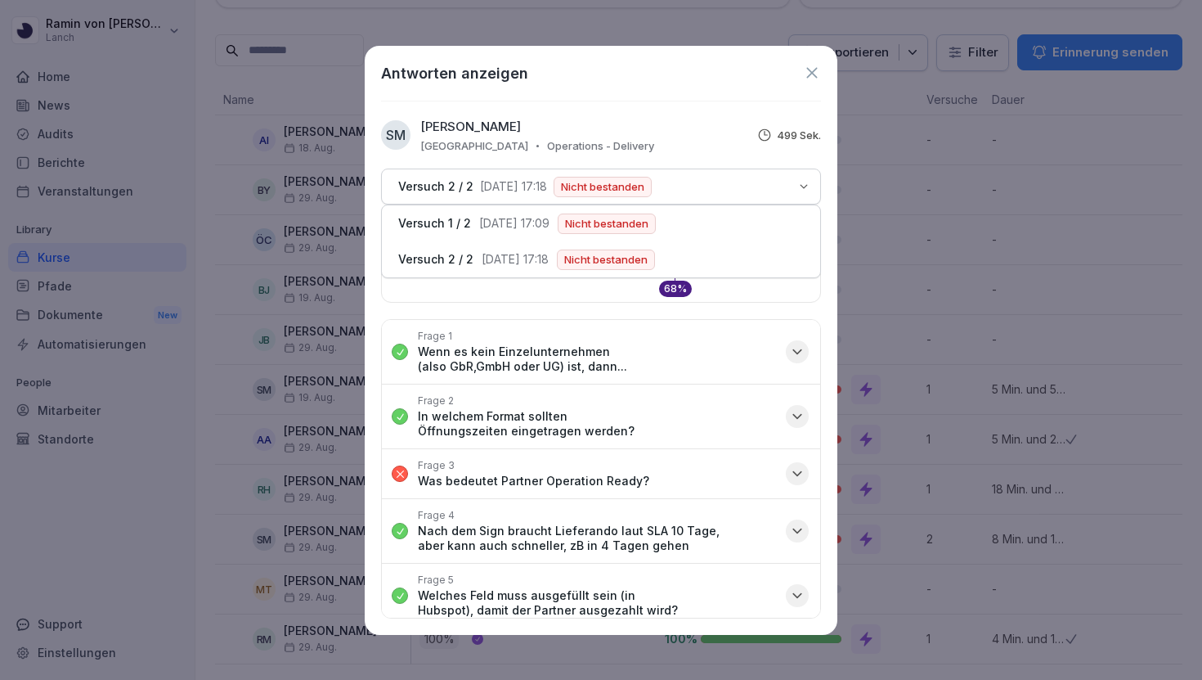
click at [808, 79] on icon at bounding box center [812, 73] width 18 height 18
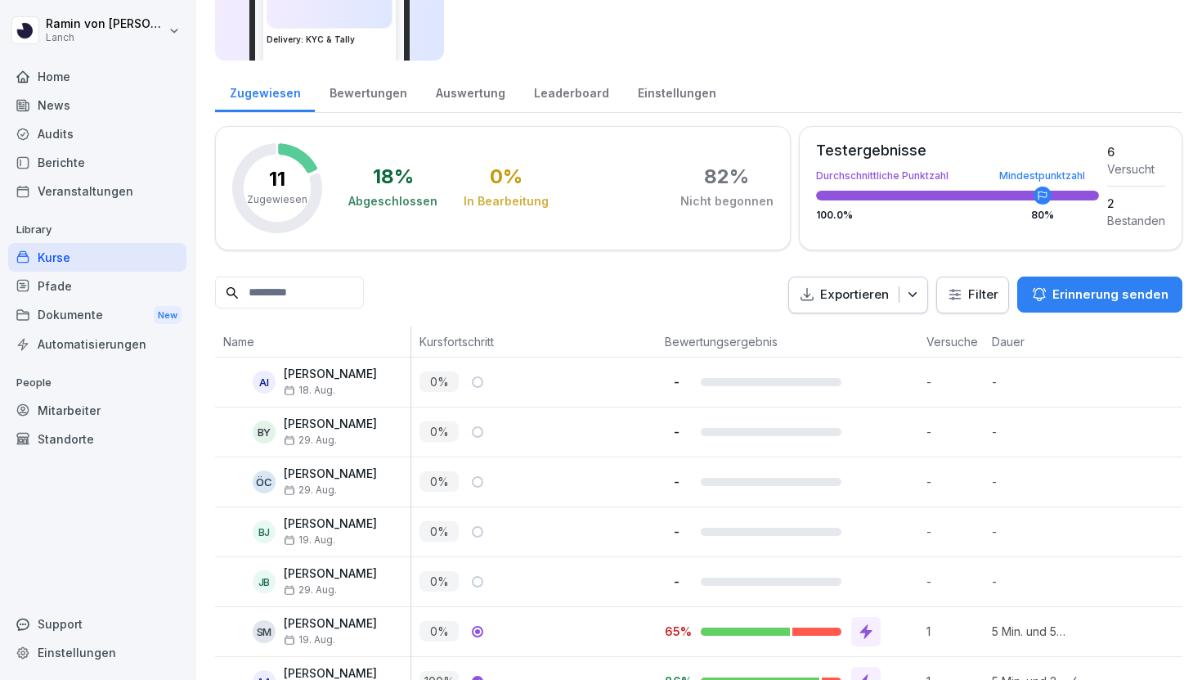
scroll to position [0, 0]
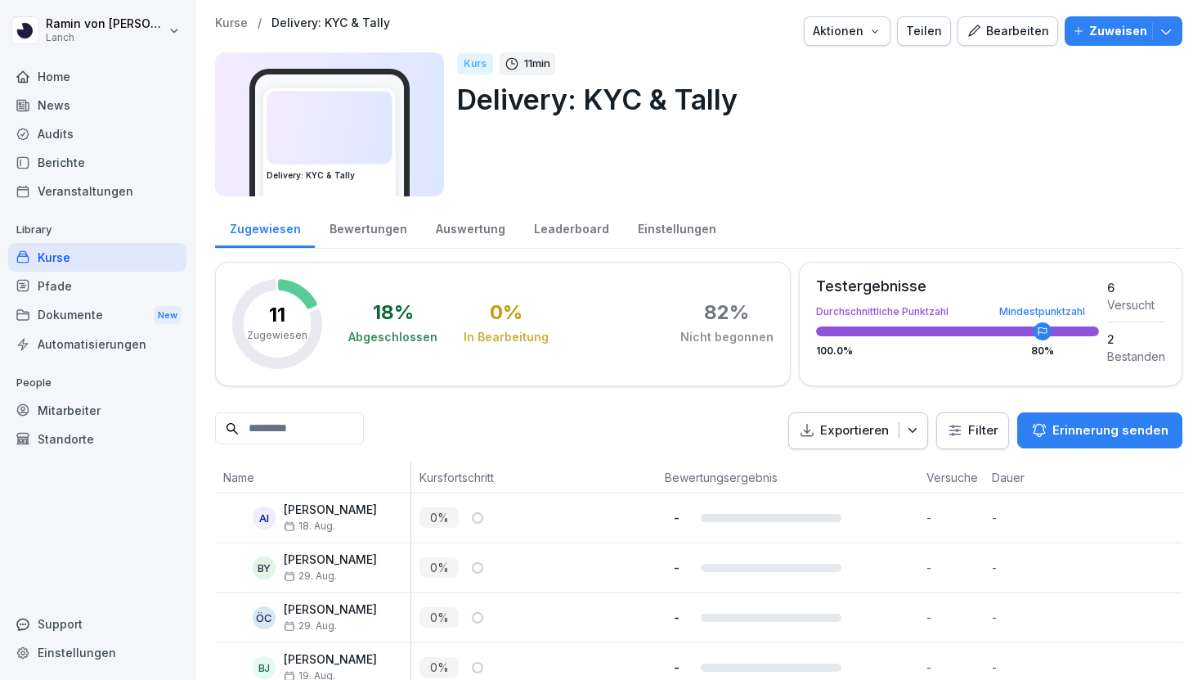
click at [548, 235] on div "Leaderboard" at bounding box center [571, 227] width 104 height 42
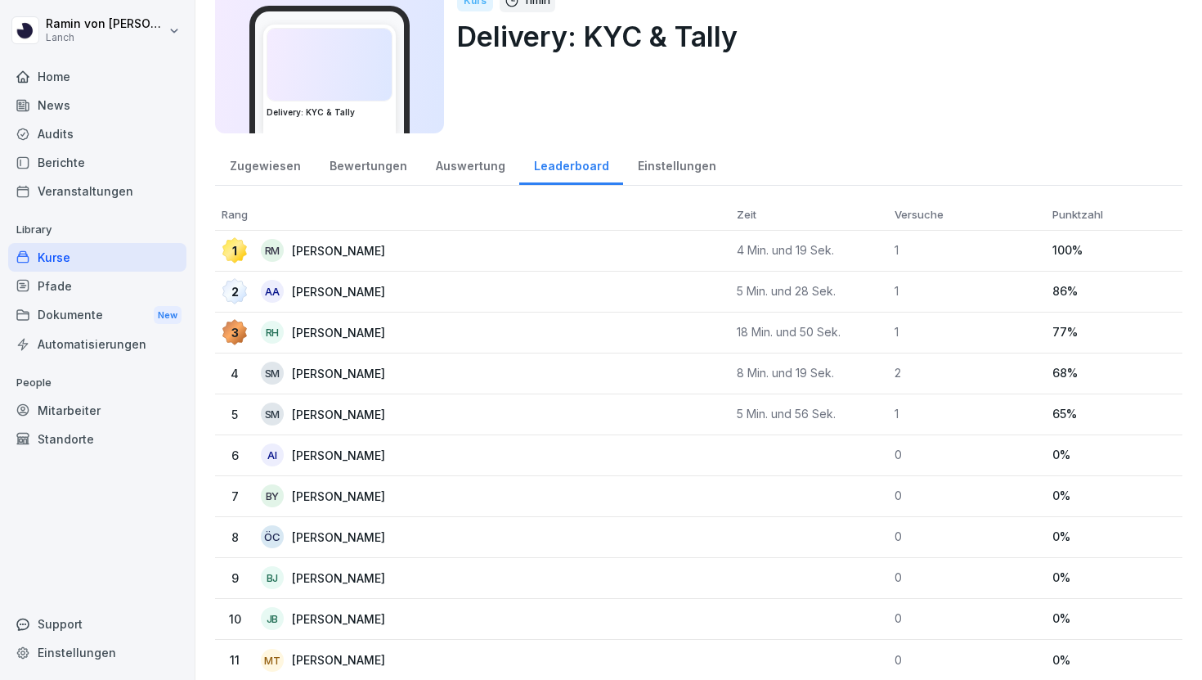
click at [271, 166] on div "Zugewiesen" at bounding box center [265, 164] width 100 height 42
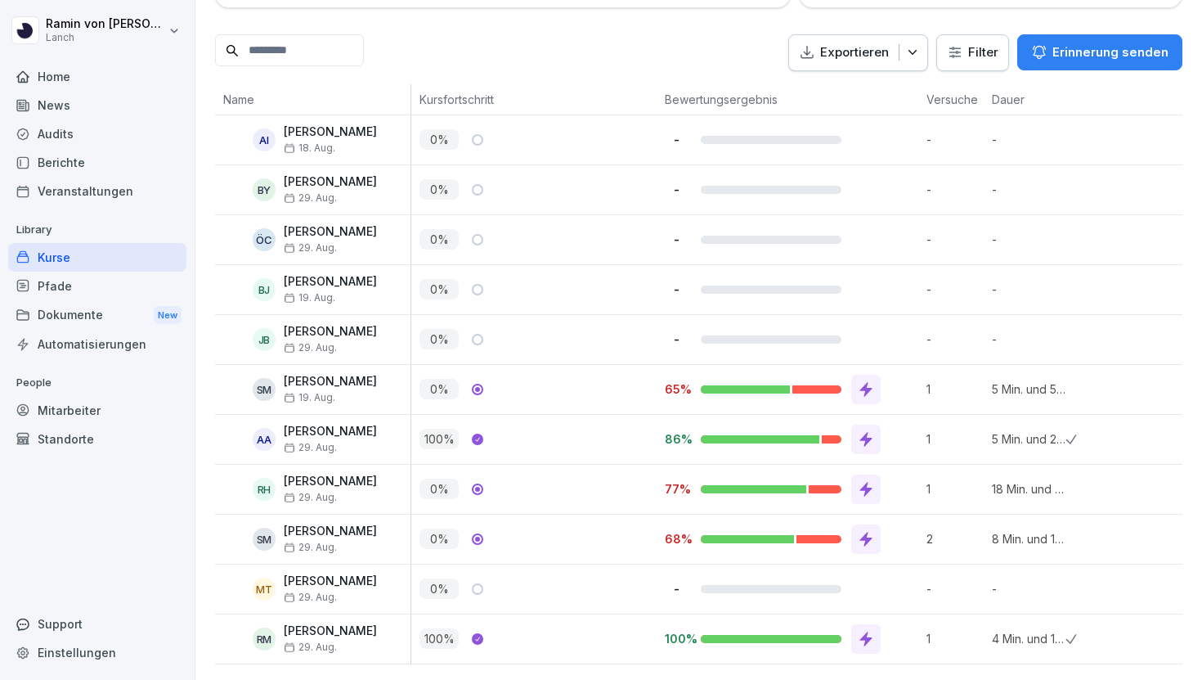
scroll to position [359, 0]
